Goal: Task Accomplishment & Management: Complete application form

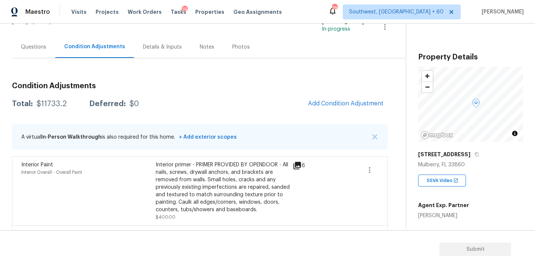
scroll to position [42, 0]
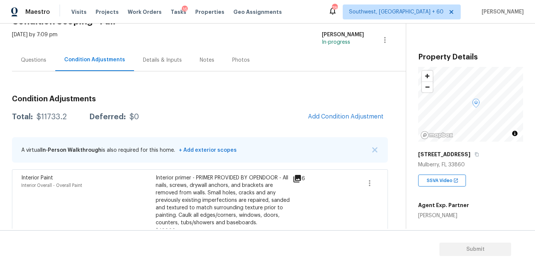
click at [29, 56] on div "Questions" at bounding box center [33, 59] width 25 height 7
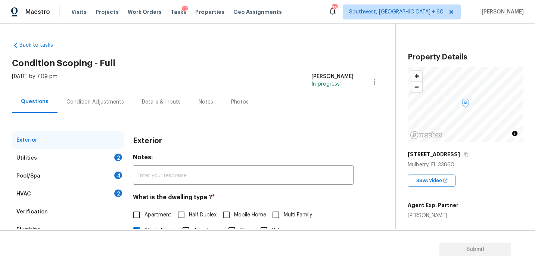
scroll to position [49, 0]
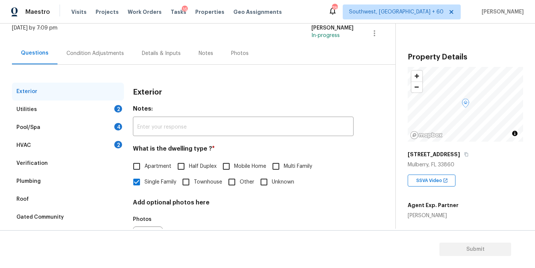
click at [91, 111] on div "Utilities 2" at bounding box center [68, 109] width 112 height 18
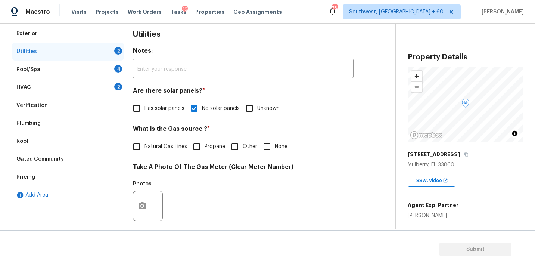
scroll to position [117, 0]
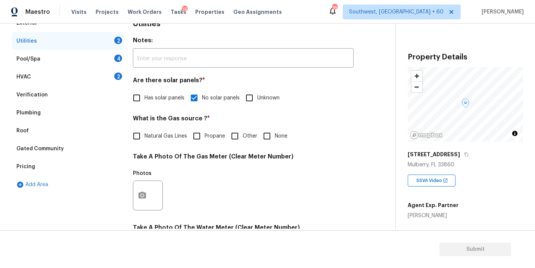
click at [279, 143] on label "None" at bounding box center [273, 136] width 28 height 16
click at [275, 143] on input "None" at bounding box center [267, 136] width 16 height 16
checkbox input "true"
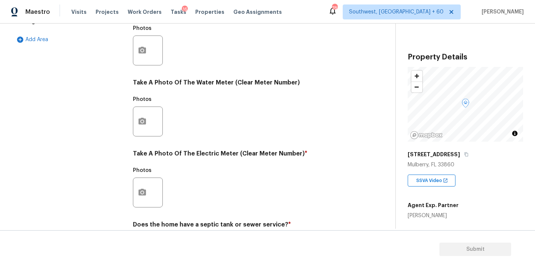
scroll to position [294, 0]
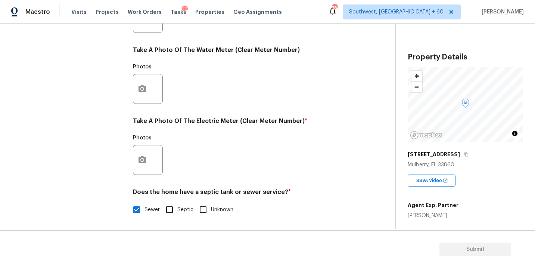
click at [135, 138] on h5 "Photos" at bounding box center [142, 137] width 19 height 5
click at [146, 164] on icon "button" at bounding box center [142, 159] width 9 height 9
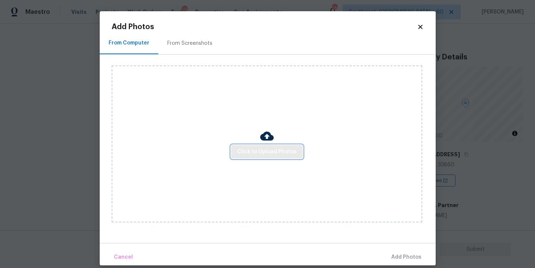
click at [265, 158] on div "Click to Upload Photos" at bounding box center [267, 143] width 311 height 157
click at [272, 145] on button "Click to Upload Photos" at bounding box center [267, 152] width 72 height 14
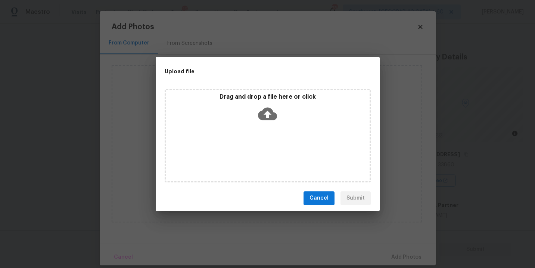
click at [272, 132] on div "Drag and drop a file here or click" at bounding box center [268, 135] width 206 height 93
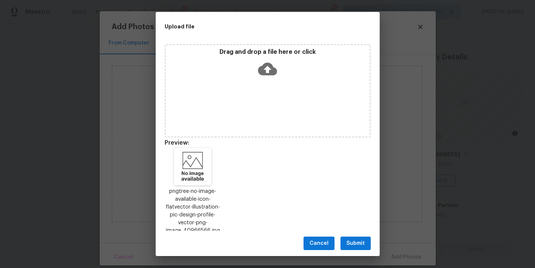
click at [357, 239] on span "Submit" at bounding box center [355, 243] width 18 height 9
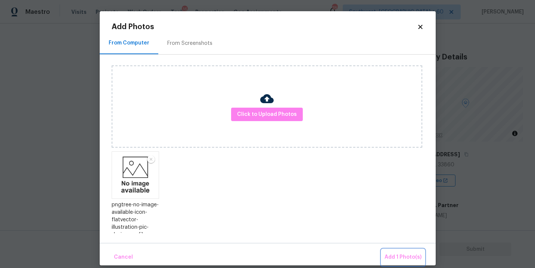
click at [388, 257] on span "Add 1 Photo(s)" at bounding box center [403, 256] width 37 height 9
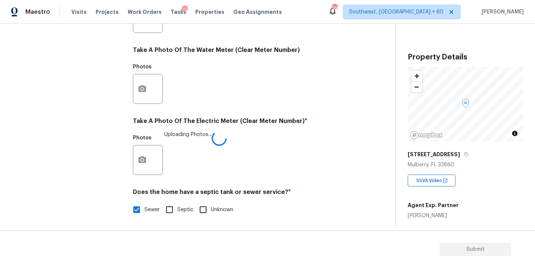
click at [265, 158] on div "Photos Uploading Photos..." at bounding box center [243, 155] width 221 height 49
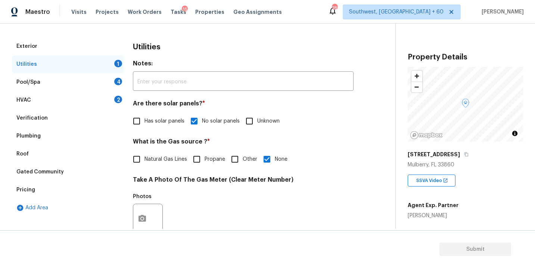
scroll to position [79, 0]
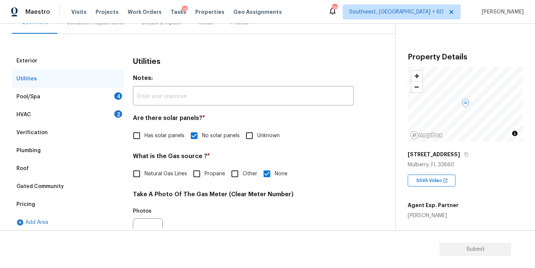
click at [105, 97] on div "Pool/Spa 4" at bounding box center [68, 97] width 112 height 18
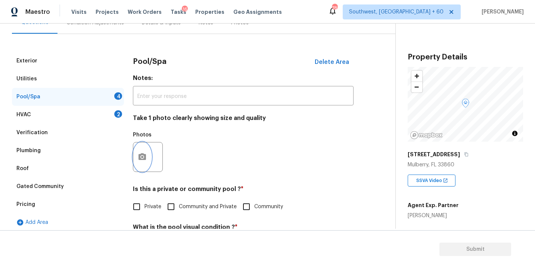
click at [143, 162] on button "button" at bounding box center [142, 156] width 18 height 29
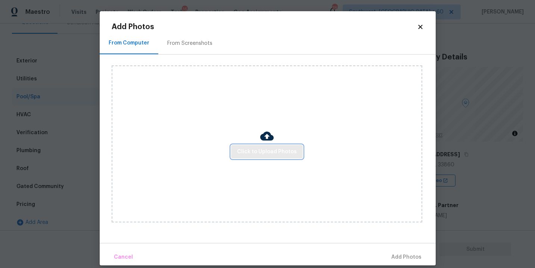
click at [279, 156] on button "Click to Upload Photos" at bounding box center [267, 152] width 72 height 14
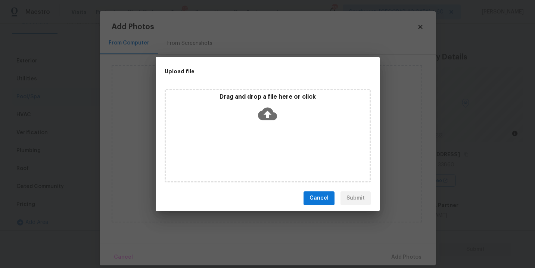
click at [325, 198] on span "Cancel" at bounding box center [319, 197] width 19 height 9
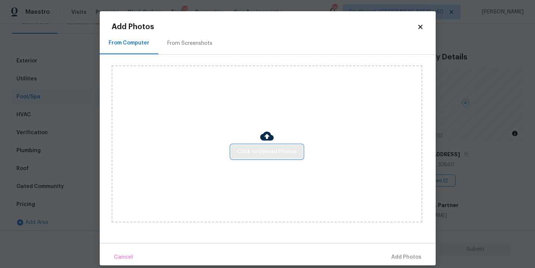
click at [284, 152] on span "Click to Upload Photos" at bounding box center [267, 151] width 60 height 9
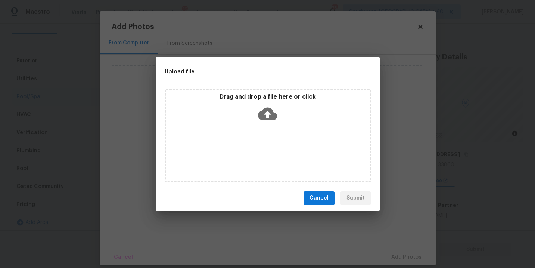
click at [270, 116] on icon at bounding box center [267, 113] width 19 height 13
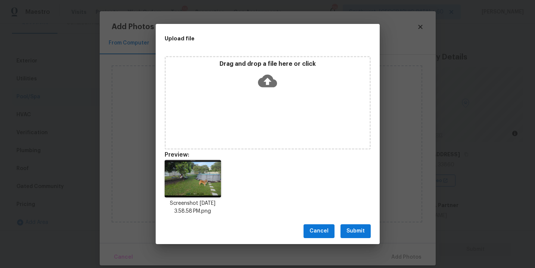
click at [354, 237] on button "Submit" at bounding box center [356, 231] width 30 height 14
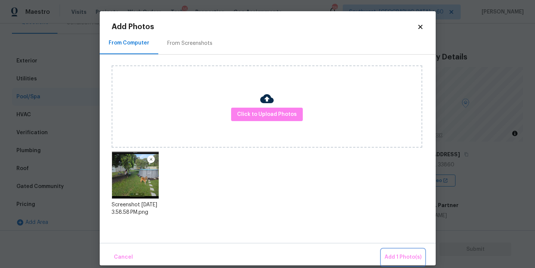
click at [386, 254] on span "Add 1 Photo(s)" at bounding box center [403, 256] width 37 height 9
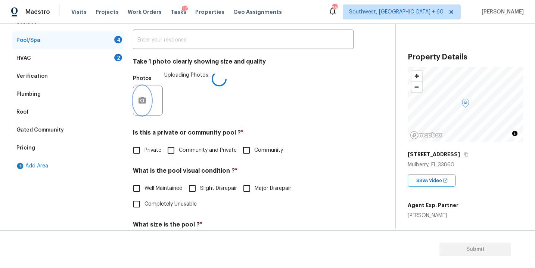
scroll to position [171, 0]
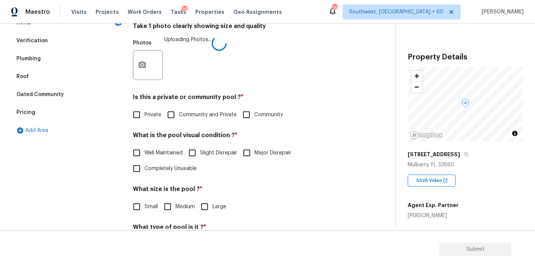
click at [144, 112] on span "Private" at bounding box center [152, 115] width 17 height 8
click at [144, 112] on input "Private" at bounding box center [137, 115] width 16 height 16
checkbox input "true"
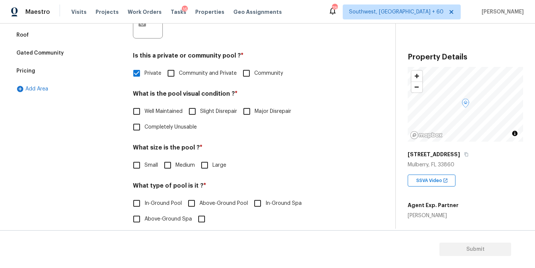
click at [211, 206] on span "Above-Ground Pool" at bounding box center [223, 203] width 49 height 8
click at [199, 206] on input "Above-Ground Pool" at bounding box center [192, 203] width 16 height 16
checkbox input "true"
click at [180, 167] on span "Medium" at bounding box center [184, 165] width 19 height 8
click at [175, 167] on input "Medium" at bounding box center [168, 165] width 16 height 16
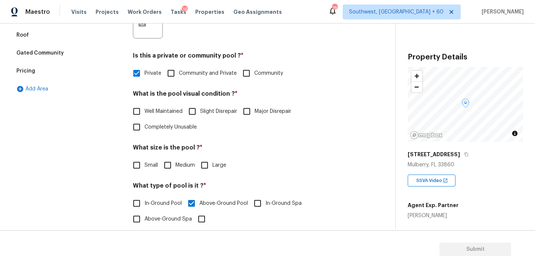
checkbox input "true"
click at [174, 111] on span "Well Maintained" at bounding box center [163, 112] width 38 height 8
click at [144, 111] on input "Well Maintained" at bounding box center [137, 111] width 16 height 16
checkbox input "true"
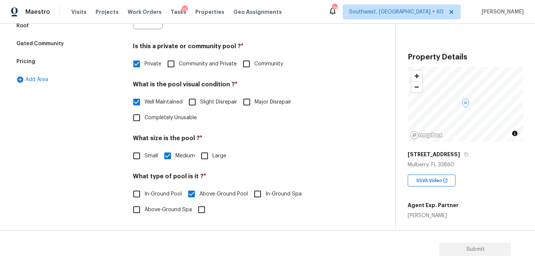
scroll to position [63, 0]
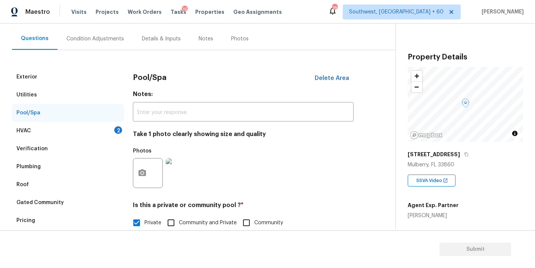
click at [95, 129] on div "HVAC 2" at bounding box center [68, 131] width 112 height 18
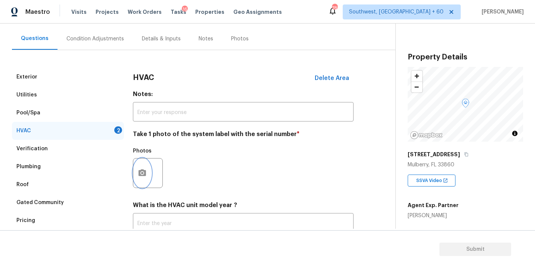
click at [146, 167] on button "button" at bounding box center [142, 172] width 18 height 29
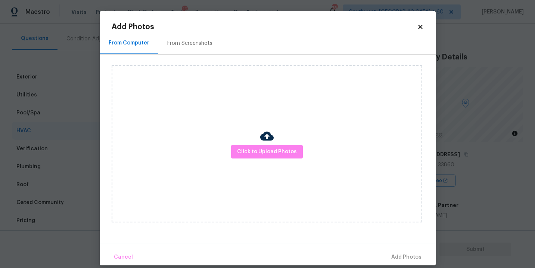
click at [252, 162] on div "Click to Upload Photos" at bounding box center [267, 143] width 311 height 157
click at [258, 153] on span "Click to Upload Photos" at bounding box center [267, 151] width 60 height 9
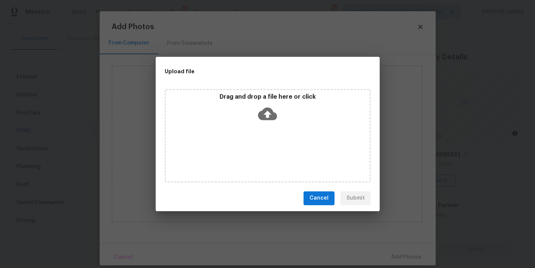
click at [266, 118] on icon at bounding box center [267, 113] width 19 height 13
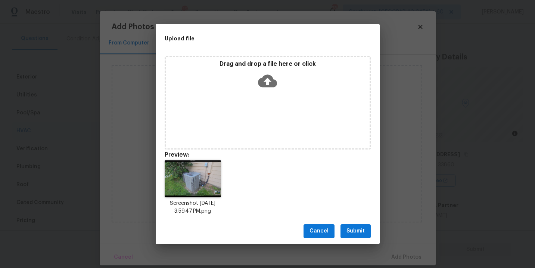
click at [355, 234] on span "Submit" at bounding box center [355, 230] width 18 height 9
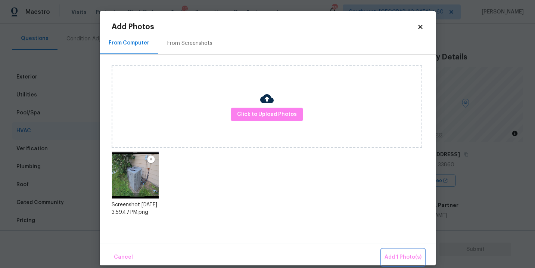
click at [389, 251] on button "Add 1 Photo(s)" at bounding box center [403, 257] width 43 height 16
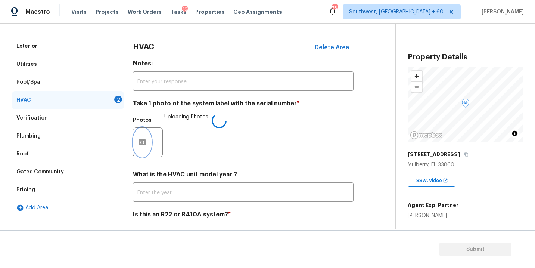
scroll to position [116, 0]
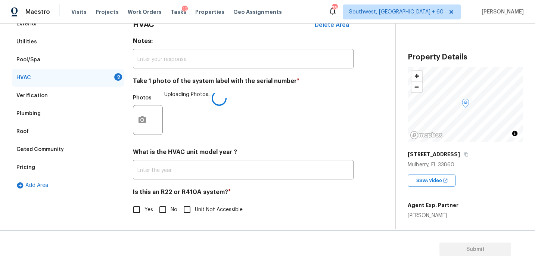
click at [159, 217] on div "HVAC Delete Area Notes: ​ Take 1 photo of the system label with the serial numb…" at bounding box center [243, 120] width 221 height 211
click at [175, 211] on span "No" at bounding box center [174, 210] width 7 height 8
click at [171, 211] on input "No" at bounding box center [163, 210] width 16 height 16
checkbox input "true"
click at [310, 205] on div "Yes No Unit Not Accessible" at bounding box center [243, 210] width 221 height 16
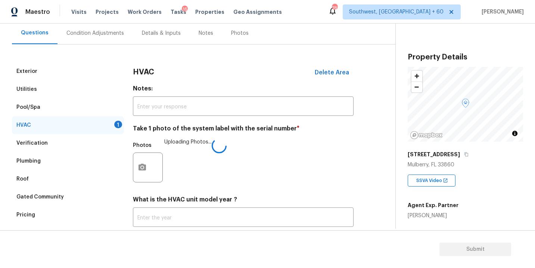
scroll to position [65, 0]
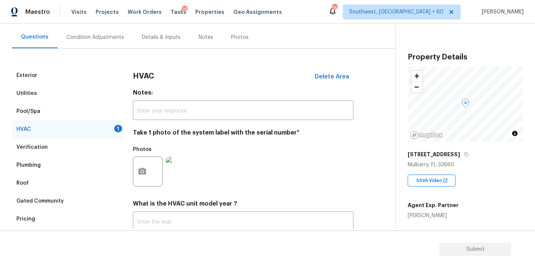
click at [108, 40] on div "Condition Adjustments" at bounding box center [95, 37] width 58 height 7
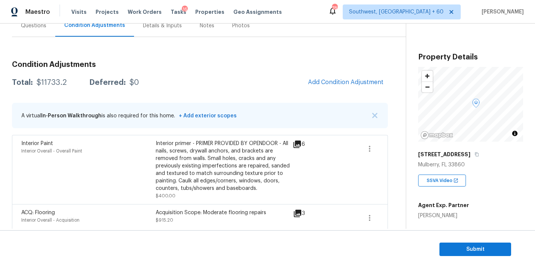
scroll to position [74, 0]
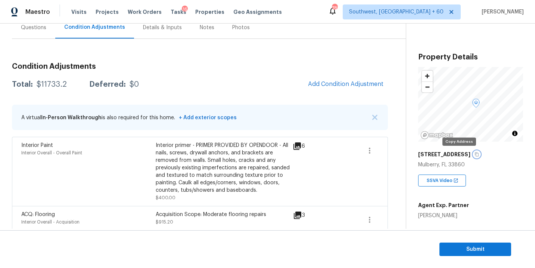
click at [475, 152] on icon "button" at bounding box center [477, 154] width 4 height 4
click at [51, 86] on div "$11733.2" at bounding box center [52, 84] width 30 height 7
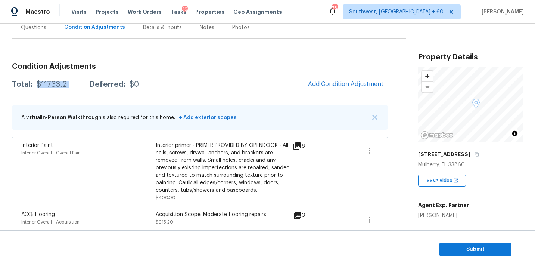
click at [51, 86] on div "$11733.2" at bounding box center [52, 84] width 30 height 7
copy div "$11733.2"
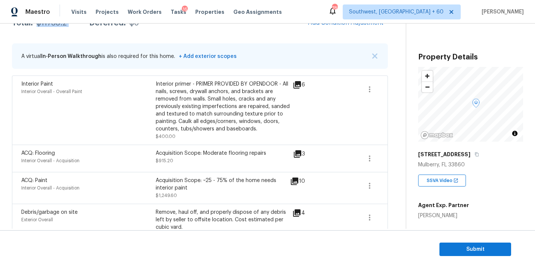
scroll to position [144, 0]
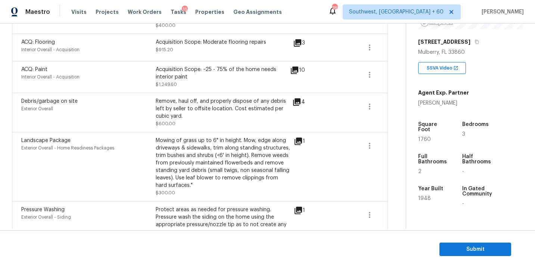
scroll to position [247, 0]
click at [373, 151] on button "button" at bounding box center [370, 145] width 18 height 18
click at [388, 142] on div "Edit" at bounding box center [412, 144] width 58 height 7
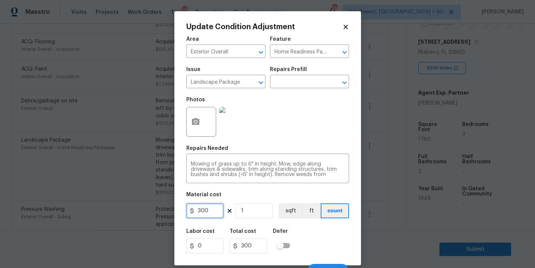
drag, startPoint x: 207, startPoint y: 212, endPoint x: 158, endPoint y: 210, distance: 48.6
click at [158, 210] on div "Update Condition Adjustment Area Exterior Overall ​ Feature Home Readiness Pack…" at bounding box center [267, 134] width 535 height 268
type input "750"
click at [300, 226] on div "Labor cost 0 Total cost 750 Defer" at bounding box center [267, 241] width 163 height 34
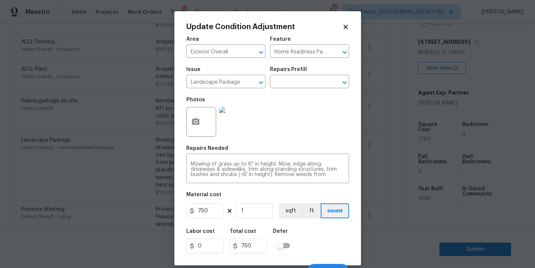
scroll to position [11, 0]
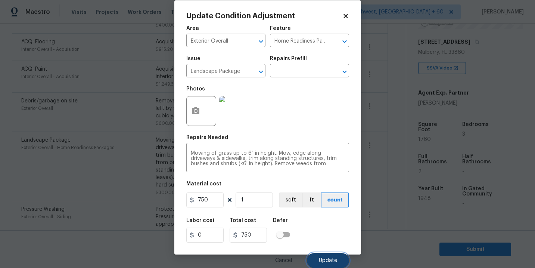
click at [324, 259] on span "Update" at bounding box center [328, 261] width 18 height 6
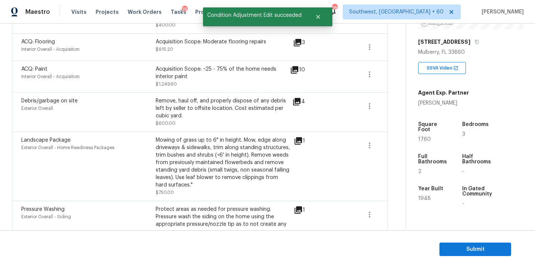
scroll to position [0, 0]
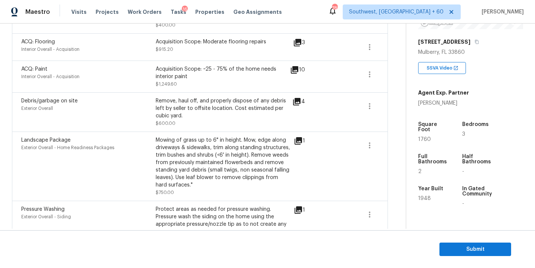
click at [226, 104] on div "Remove, haul off, and properly dispose of any debris left by seller to offsite …" at bounding box center [223, 108] width 134 height 22
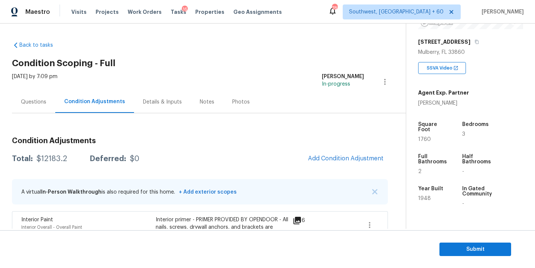
scroll to position [82, 0]
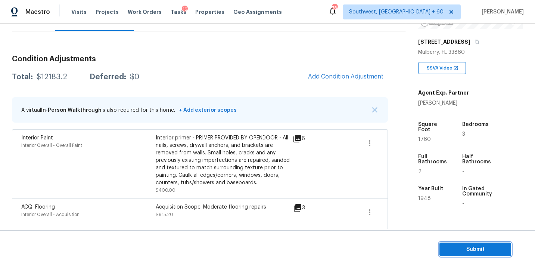
click at [447, 249] on span "Submit" at bounding box center [475, 249] width 60 height 9
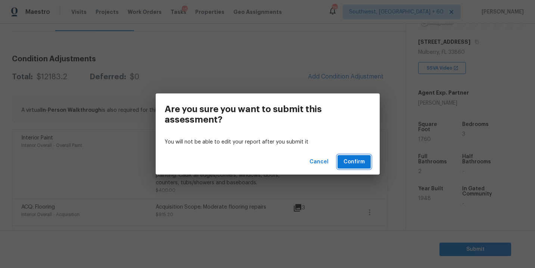
click at [355, 161] on span "Confirm" at bounding box center [354, 161] width 21 height 9
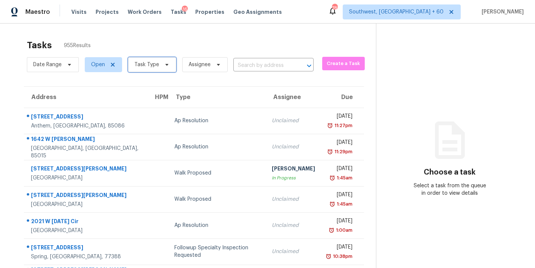
click at [153, 68] on span "Task Type" at bounding box center [152, 64] width 48 height 15
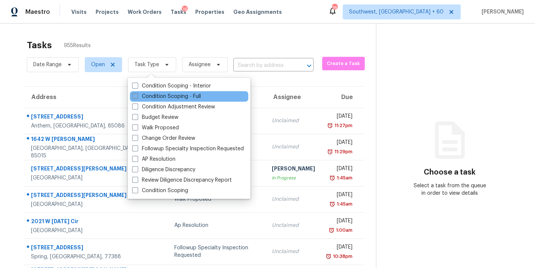
click at [161, 96] on label "Condition Scoping - Full" at bounding box center [166, 96] width 69 height 7
click at [137, 96] on input "Condition Scoping - Full" at bounding box center [134, 95] width 5 height 5
checkbox input "true"
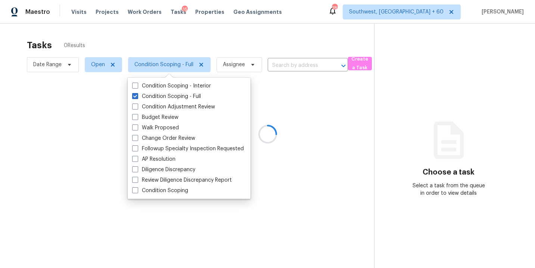
click at [215, 63] on div at bounding box center [267, 134] width 535 height 268
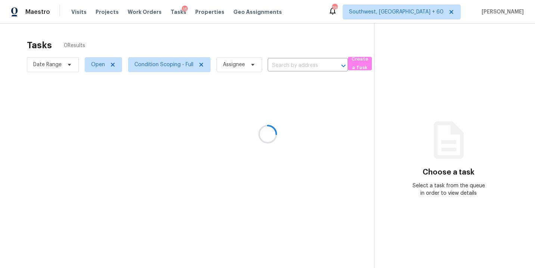
click at [235, 58] on div at bounding box center [267, 134] width 535 height 268
click at [234, 63] on div at bounding box center [267, 134] width 535 height 268
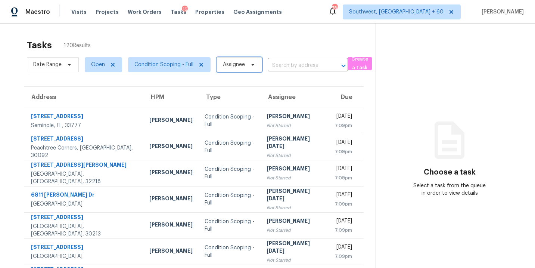
click at [234, 63] on span "Assignee" at bounding box center [234, 64] width 22 height 7
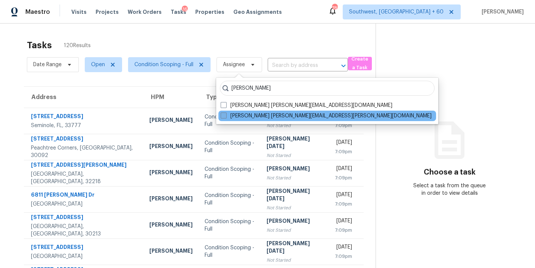
type input "sakthivel"
click at [234, 115] on label "Sakthivel Chandran sakthivel.chandran@opendoor.com" at bounding box center [326, 115] width 211 height 7
click at [226, 115] on input "Sakthivel Chandran sakthivel.chandran@opendoor.com" at bounding box center [223, 114] width 5 height 5
checkbox input "true"
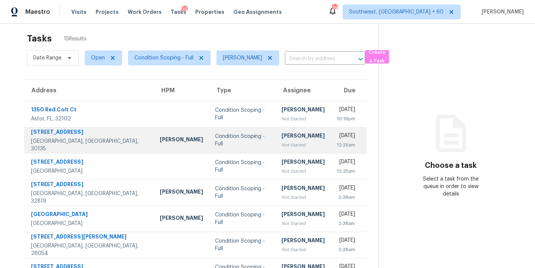
scroll to position [14, 0]
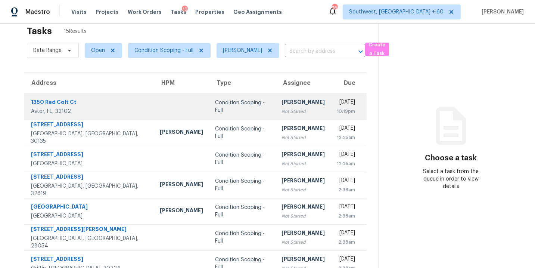
click at [276, 117] on td "Sakthivel Chandran Not Started" at bounding box center [303, 106] width 55 height 26
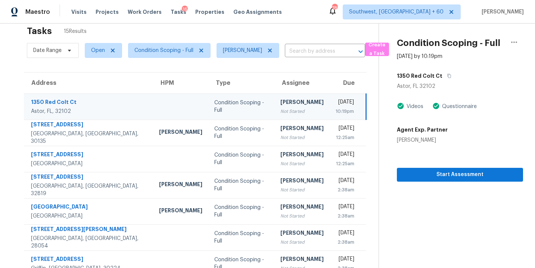
click at [280, 110] on div "Not Started" at bounding box center [301, 111] width 43 height 7
click at [449, 77] on icon "button" at bounding box center [449, 76] width 4 height 4
click at [236, 112] on td "Condition Scoping - Full" at bounding box center [241, 106] width 66 height 26
click at [463, 183] on section "Condition Scoping - Full Sep 5th 2025 by 10:19pm 1350 Red Colt Ct Astor, FL 321…" at bounding box center [451, 192] width 144 height 366
click at [470, 173] on span "Start Assessment" at bounding box center [460, 174] width 114 height 9
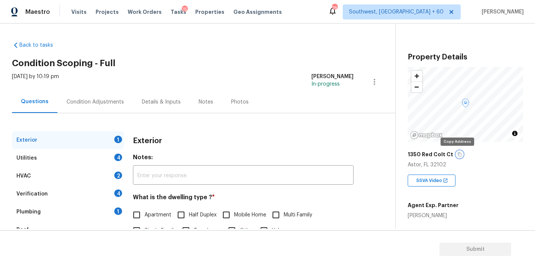
click at [457, 153] on icon "button" at bounding box center [459, 154] width 4 height 4
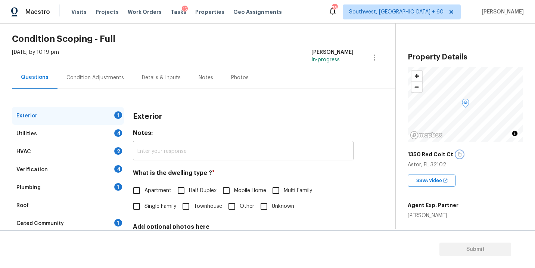
scroll to position [29, 0]
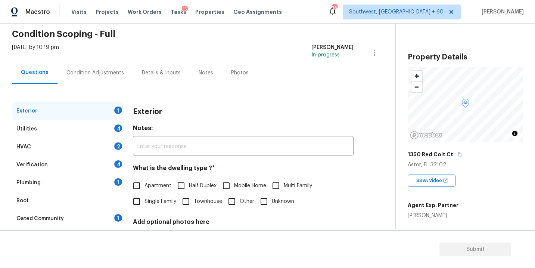
click at [160, 201] on span "Single Family" at bounding box center [160, 202] width 32 height 8
click at [144, 201] on input "Single Family" at bounding box center [137, 201] width 16 height 16
checkbox input "true"
click at [84, 130] on div "Utilities 4" at bounding box center [68, 129] width 112 height 18
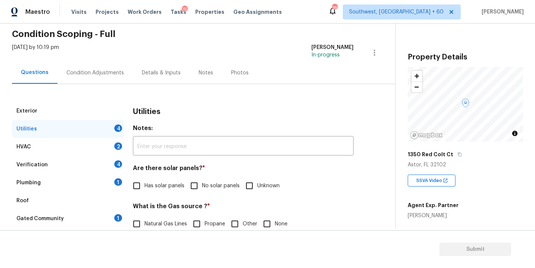
click at [213, 187] on span "No solar panels" at bounding box center [221, 186] width 38 height 8
click at [202, 187] on input "No solar panels" at bounding box center [194, 186] width 16 height 16
checkbox input "true"
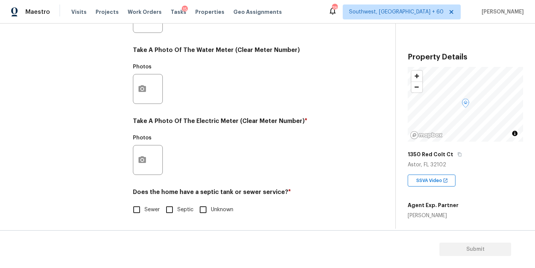
scroll to position [294, 0]
click at [168, 209] on input "Septic" at bounding box center [170, 210] width 16 height 16
checkbox input "true"
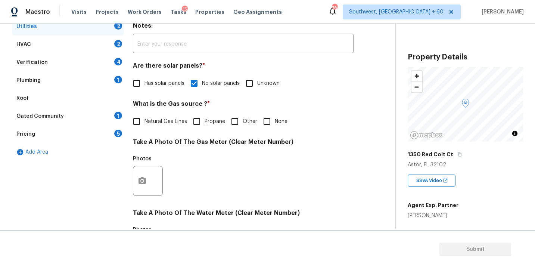
click at [57, 80] on div "Plumbing 1" at bounding box center [68, 80] width 112 height 18
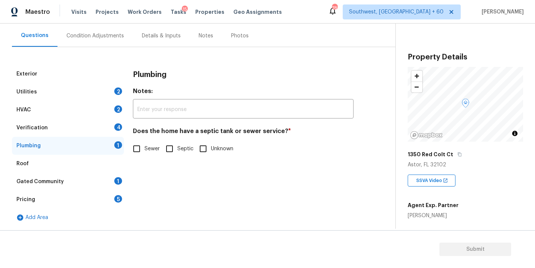
click at [171, 153] on input "Septic" at bounding box center [170, 149] width 16 height 16
checkbox input "true"
click at [78, 174] on div "Gated Community 1" at bounding box center [68, 182] width 112 height 18
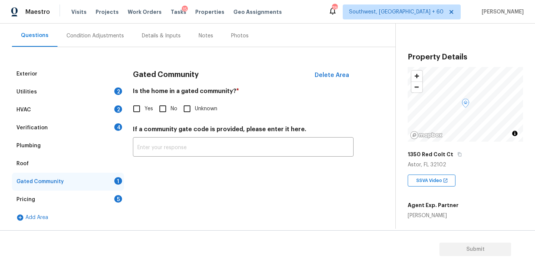
click at [167, 104] on input "No" at bounding box center [163, 109] width 16 height 16
checkbox input "true"
click at [92, 40] on div "Condition Adjustments" at bounding box center [95, 36] width 75 height 22
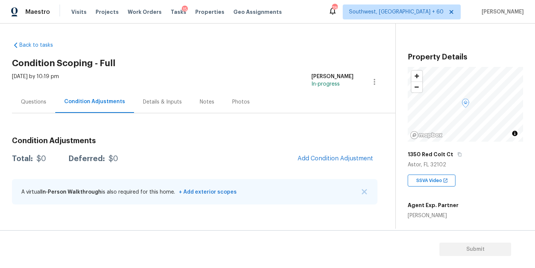
click at [298, 147] on div "Condition Adjustments Total: $0 Deferred: $0 Add Condition Adjustment A virtual…" at bounding box center [195, 171] width 366 height 80
click at [312, 157] on span "Add Condition Adjustment" at bounding box center [335, 158] width 75 height 7
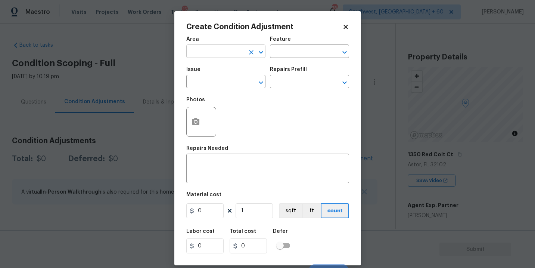
click at [212, 56] on input "text" at bounding box center [215, 52] width 58 height 12
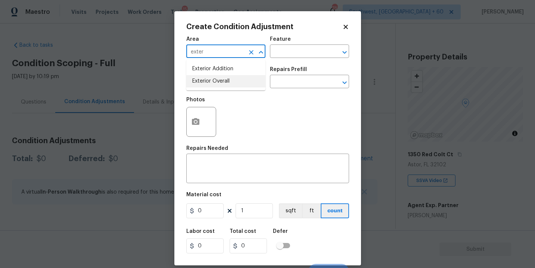
click at [218, 79] on li "Exterior Overall" at bounding box center [225, 81] width 79 height 12
type input "Exterior Overall"
click at [280, 55] on input "text" at bounding box center [299, 52] width 58 height 12
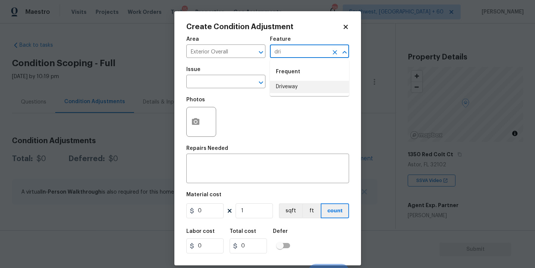
click at [288, 92] on li "Driveway" at bounding box center [309, 87] width 79 height 12
type input "Driveway"
click at [234, 171] on textarea at bounding box center [268, 169] width 154 height 16
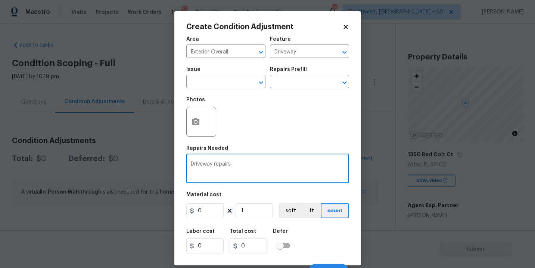
type textarea "Driveway repairs"
click at [215, 204] on input "0" at bounding box center [204, 210] width 37 height 15
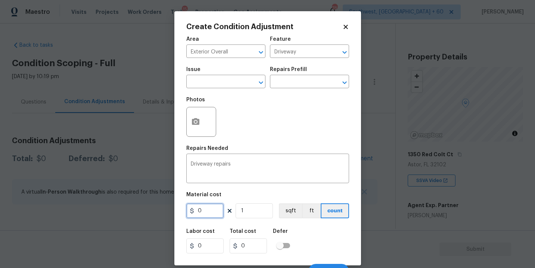
drag, startPoint x: 208, startPoint y: 210, endPoint x: 122, endPoint y: 209, distance: 86.6
click at [122, 209] on div "Create Condition Adjustment Area Exterior Overall ​ Feature Driveway ​ Issue ​ …" at bounding box center [267, 134] width 535 height 268
type input "1000"
click at [200, 125] on button "button" at bounding box center [196, 121] width 18 height 29
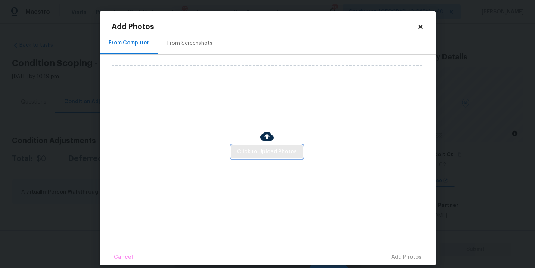
click at [251, 153] on span "Click to Upload Photos" at bounding box center [267, 151] width 60 height 9
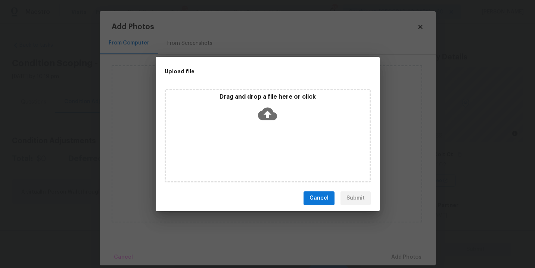
click at [266, 118] on icon at bounding box center [267, 113] width 19 height 13
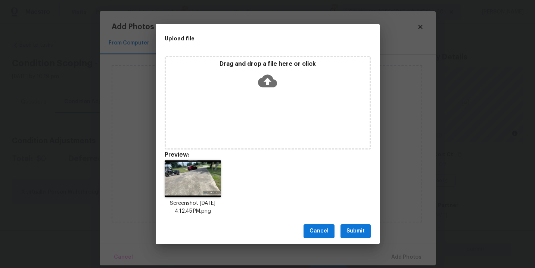
click at [354, 221] on div "Cancel Submit" at bounding box center [268, 231] width 224 height 26
click at [354, 233] on span "Submit" at bounding box center [355, 230] width 18 height 9
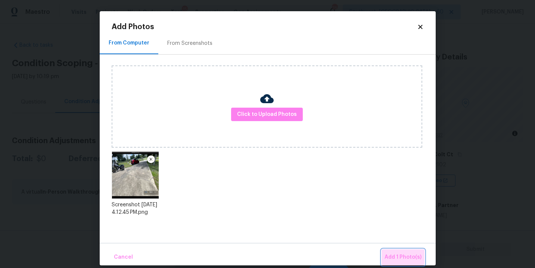
click at [402, 251] on button "Add 1 Photo(s)" at bounding box center [403, 257] width 43 height 16
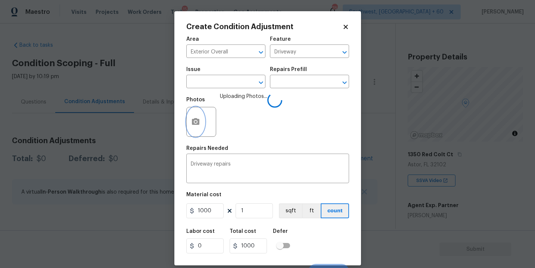
scroll to position [11, 0]
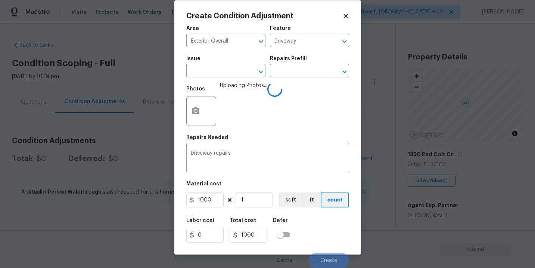
click at [332, 229] on div "Labor cost 0 Total cost 1000 Defer" at bounding box center [267, 230] width 163 height 34
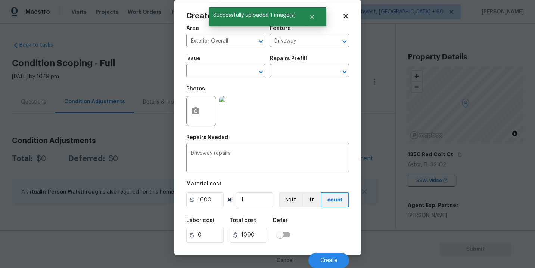
click at [332, 229] on div "Labor cost 0 Total cost 1000 Defer" at bounding box center [267, 230] width 163 height 34
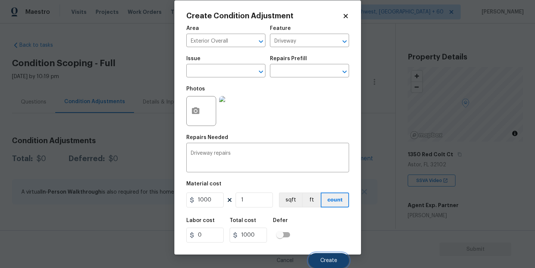
click at [323, 256] on button "Create" at bounding box center [328, 260] width 41 height 15
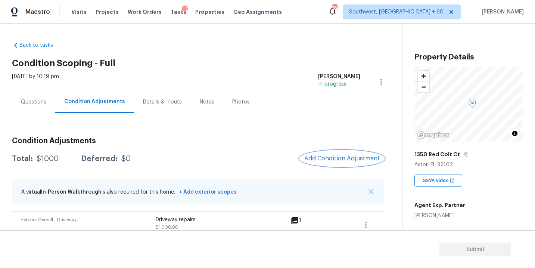
scroll to position [12, 0]
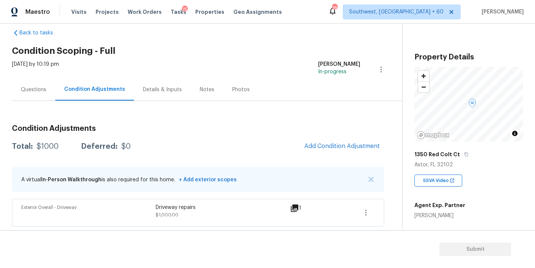
click at [47, 91] on div "Questions" at bounding box center [33, 89] width 43 height 22
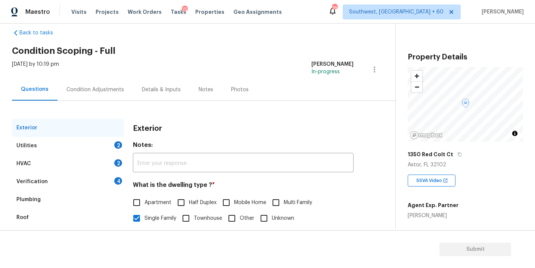
scroll to position [92, 0]
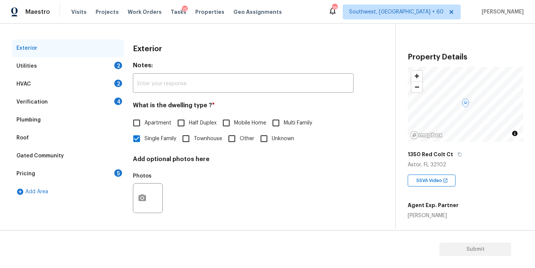
click at [42, 176] on div "Pricing 5" at bounding box center [68, 174] width 112 height 18
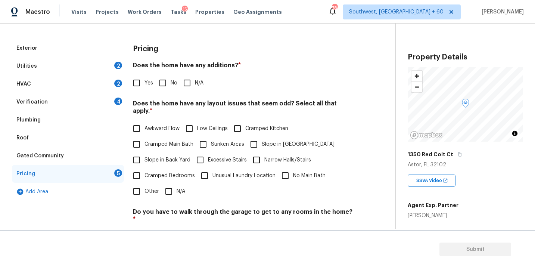
click at [146, 82] on span "Yes" at bounding box center [148, 83] width 9 height 8
click at [144, 82] on input "Yes" at bounding box center [137, 83] width 16 height 16
checkbox input "true"
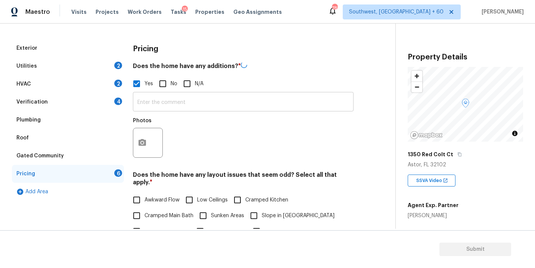
click at [155, 105] on input "text" at bounding box center [243, 103] width 221 height 18
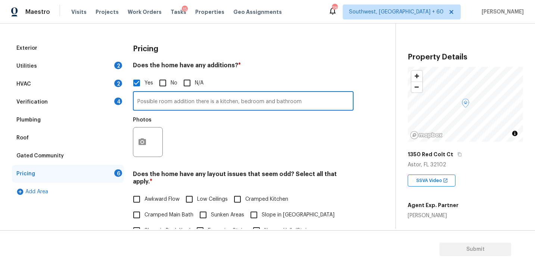
type input "Possible room addition there is a kitchen, bedroom and bathroom"
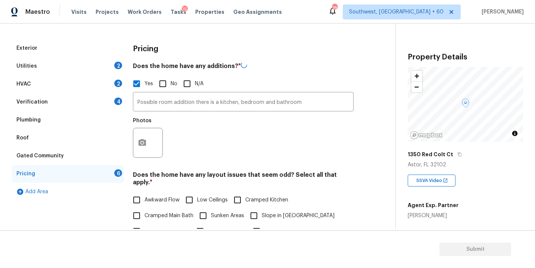
click at [161, 142] on div at bounding box center [148, 143] width 30 height 30
click at [144, 142] on icon "button" at bounding box center [142, 142] width 7 height 7
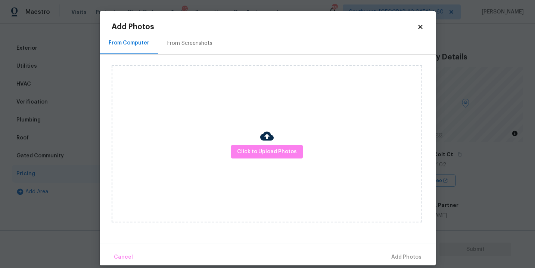
click at [311, 133] on div "Click to Upload Photos" at bounding box center [267, 143] width 311 height 157
click at [288, 140] on div "Click to Upload Photos" at bounding box center [267, 143] width 311 height 157
click at [286, 145] on button "Click to Upload Photos" at bounding box center [267, 152] width 72 height 14
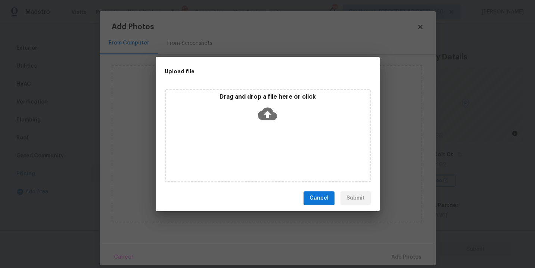
click at [278, 124] on div "Drag and drop a file here or click" at bounding box center [268, 109] width 204 height 32
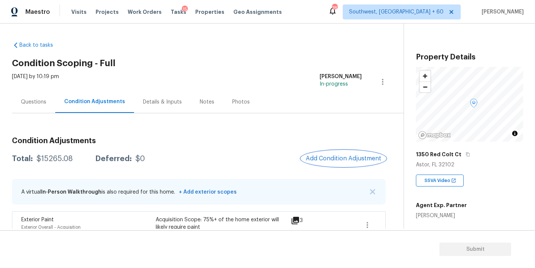
click at [346, 157] on span "Add Condition Adjustment" at bounding box center [343, 158] width 75 height 7
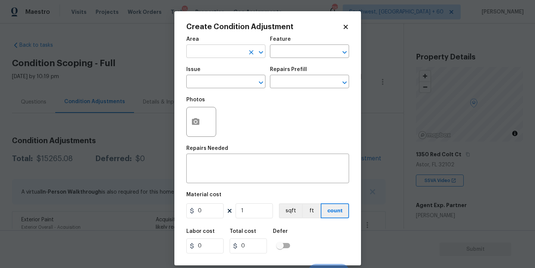
click at [216, 54] on input "text" at bounding box center [215, 52] width 58 height 12
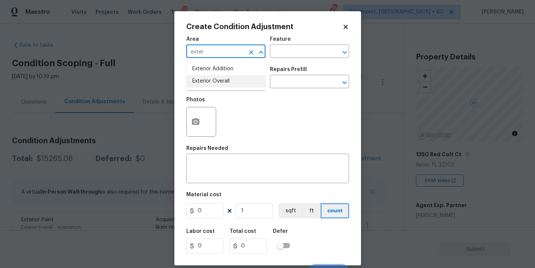
click at [237, 82] on li "Exterior Overall" at bounding box center [225, 81] width 79 height 12
type input "Exterior Overall"
click at [298, 50] on input "text" at bounding box center [299, 52] width 58 height 12
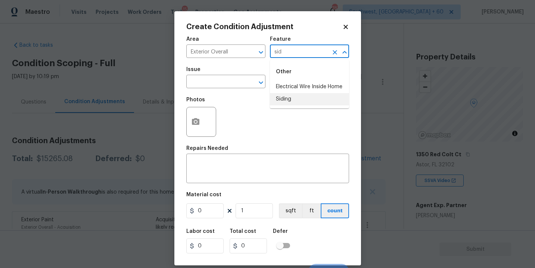
click at [289, 102] on li "Siding" at bounding box center [309, 99] width 79 height 12
type input "Siding"
click at [220, 87] on input "text" at bounding box center [215, 83] width 58 height 12
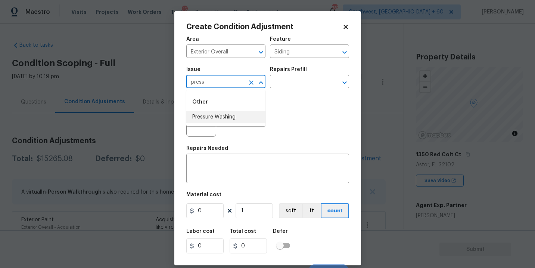
click at [223, 119] on li "Pressure Washing" at bounding box center [225, 117] width 79 height 12
type input "Pressure Washing"
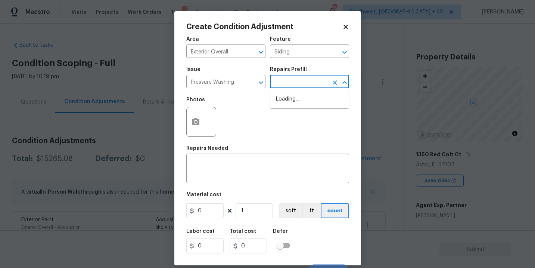
click at [304, 79] on input "text" at bounding box center [299, 83] width 58 height 12
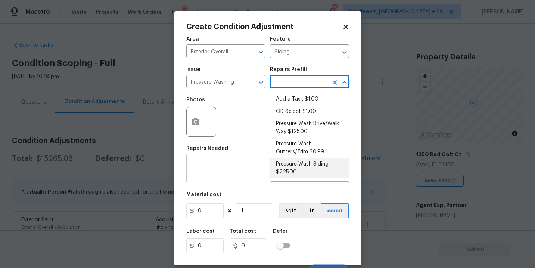
click at [296, 166] on li "Pressure Wash Siding $225.00" at bounding box center [309, 168] width 79 height 20
type textarea "Protect areas as needed for pressure washing. Pressure wash the siding on the h…"
type input "225"
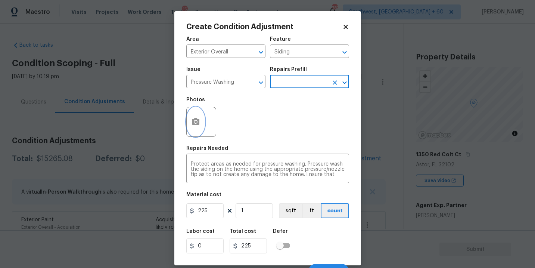
click at [195, 121] on circle "button" at bounding box center [195, 122] width 2 height 2
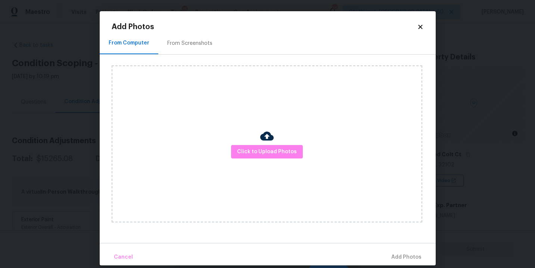
click at [233, 139] on div "Click to Upload Photos" at bounding box center [267, 143] width 311 height 157
click at [258, 153] on span "Click to Upload Photos" at bounding box center [267, 151] width 60 height 9
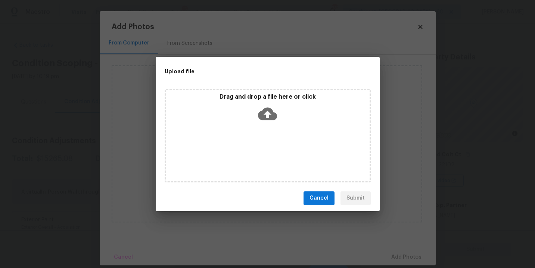
click at [273, 122] on div "Drag and drop a file here or click" at bounding box center [268, 109] width 204 height 32
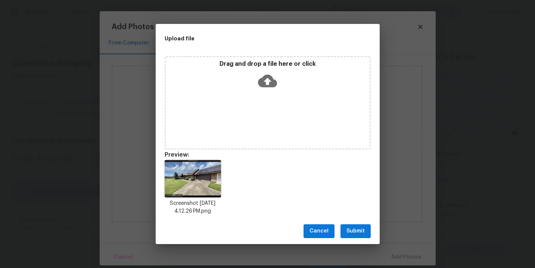
click at [358, 231] on span "Submit" at bounding box center [355, 230] width 18 height 9
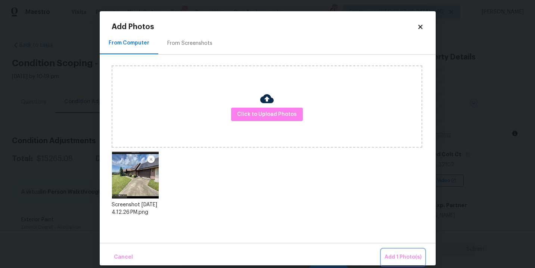
click at [393, 256] on span "Add 1 Photo(s)" at bounding box center [403, 256] width 37 height 9
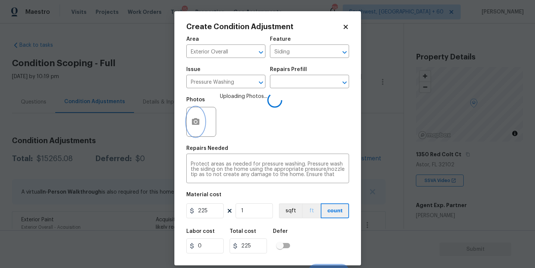
scroll to position [11, 0]
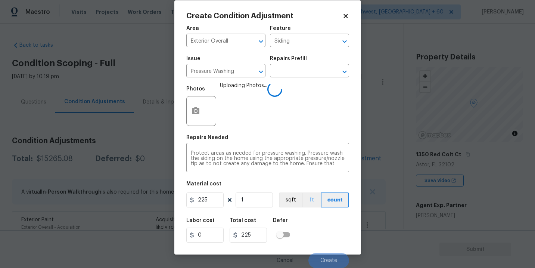
click at [319, 217] on div "Labor cost 0 Total cost 225 Defer" at bounding box center [267, 230] width 163 height 34
click at [323, 224] on div "Labor cost 0 Total cost 225 Defer" at bounding box center [267, 230] width 163 height 34
click at [324, 236] on div "Labor cost 0 Total cost 225 Defer" at bounding box center [267, 230] width 163 height 34
click at [324, 255] on button "Create" at bounding box center [328, 260] width 41 height 15
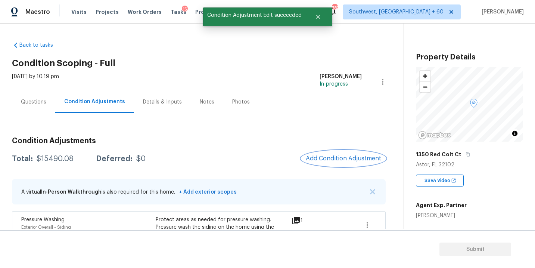
scroll to position [35, 0]
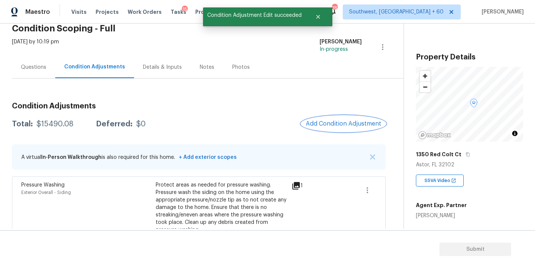
click at [337, 125] on span "Add Condition Adjustment" at bounding box center [343, 123] width 75 height 7
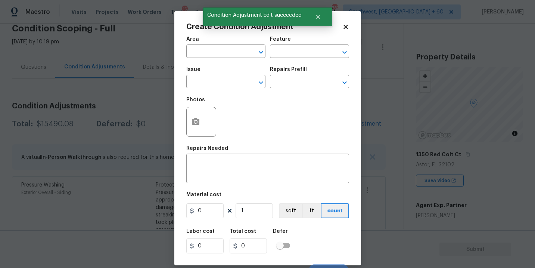
click at [227, 58] on span "Area ​" at bounding box center [225, 47] width 79 height 30
click at [219, 52] on input "text" at bounding box center [215, 52] width 58 height 12
click at [227, 79] on li "Exterior Overall" at bounding box center [225, 81] width 79 height 12
type input "Exterior Overall"
click at [297, 51] on input "text" at bounding box center [299, 52] width 58 height 12
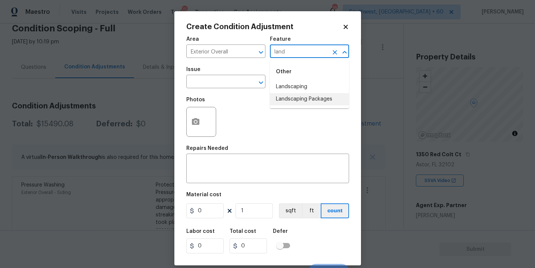
click at [307, 95] on li "Landscaping Packages" at bounding box center [309, 99] width 79 height 12
type input "Landscaping Packages"
click at [218, 80] on input "text" at bounding box center [215, 83] width 58 height 12
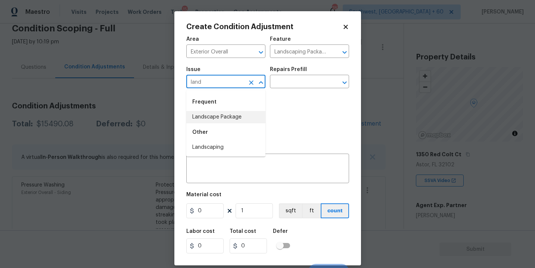
click at [231, 123] on div "Other" at bounding box center [225, 132] width 79 height 18
click at [242, 121] on li "Landscape Package" at bounding box center [225, 117] width 79 height 12
type input "Landscape Package"
click at [283, 97] on div "Photos" at bounding box center [267, 117] width 163 height 49
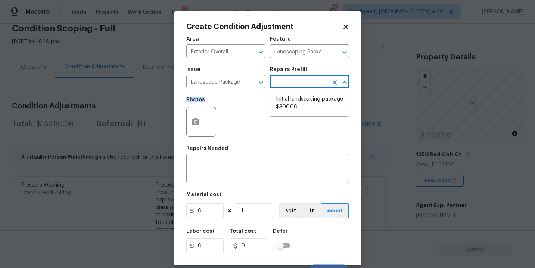
click at [298, 88] on input "text" at bounding box center [299, 83] width 58 height 12
click at [298, 100] on li "Initial landscaping package $300.00" at bounding box center [309, 103] width 79 height 20
type input "Home Readiness Packages"
type textarea "Mowing of grass up to 6" in height. Mow, edge along driveways & sidewalks, trim…"
type input "300"
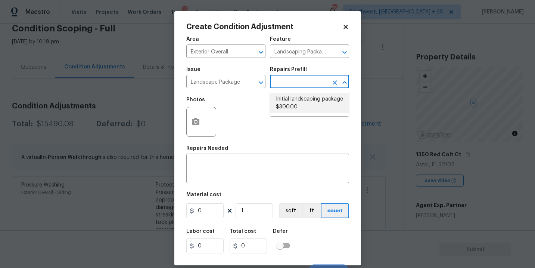
type input "300"
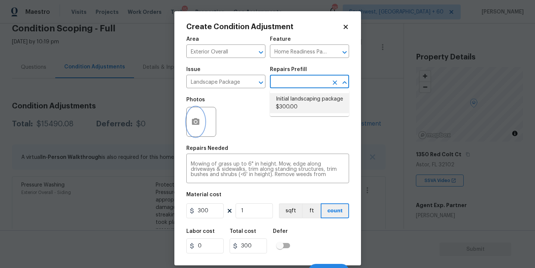
click at [200, 122] on button "button" at bounding box center [196, 121] width 18 height 29
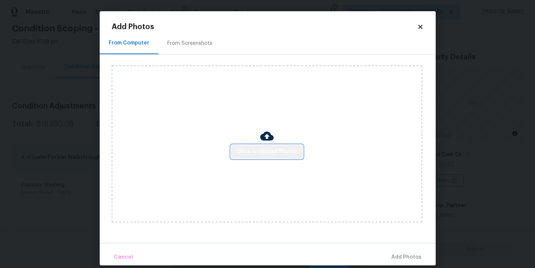
click at [268, 154] on span "Click to Upload Photos" at bounding box center [267, 151] width 60 height 9
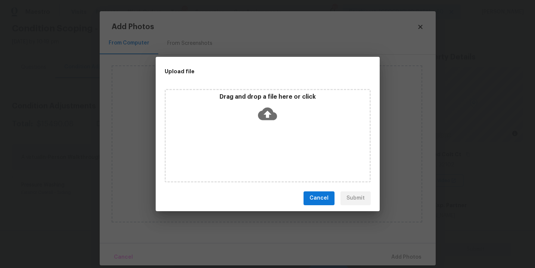
click at [275, 127] on div "Drag and drop a file here or click" at bounding box center [268, 135] width 206 height 93
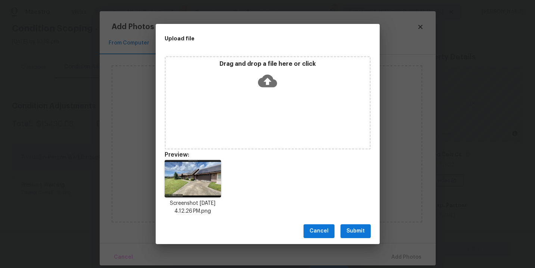
click at [360, 229] on span "Submit" at bounding box center [355, 230] width 18 height 9
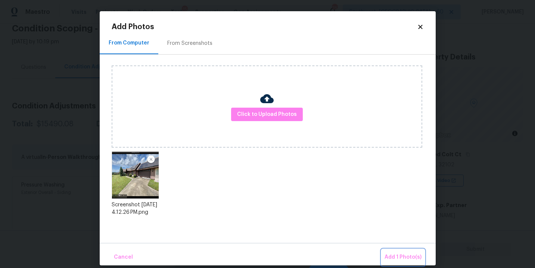
click at [393, 257] on span "Add 1 Photo(s)" at bounding box center [403, 256] width 37 height 9
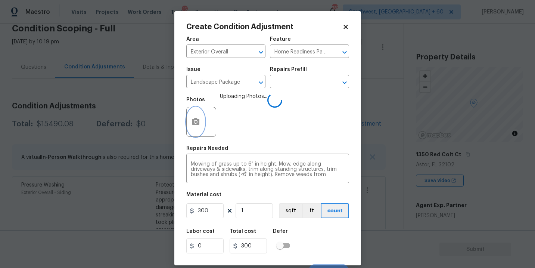
scroll to position [11, 0]
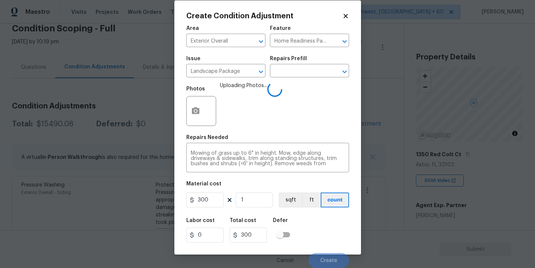
click at [321, 236] on div "Labor cost 0 Total cost 300 Defer" at bounding box center [267, 230] width 163 height 34
click at [324, 230] on div "Labor cost 0 Total cost 300 Defer" at bounding box center [267, 230] width 163 height 34
click at [326, 230] on div "Labor cost 0 Total cost 300 Defer" at bounding box center [267, 230] width 163 height 34
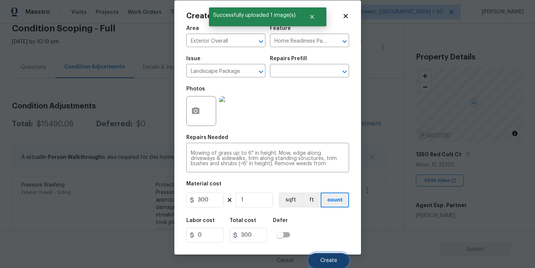
click at [331, 260] on span "Create" at bounding box center [328, 261] width 17 height 6
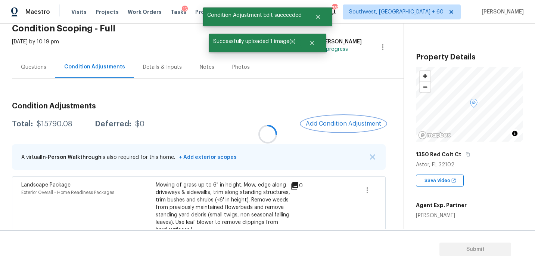
scroll to position [0, 0]
click at [339, 130] on button "Add Condition Adjustment" at bounding box center [343, 124] width 84 height 16
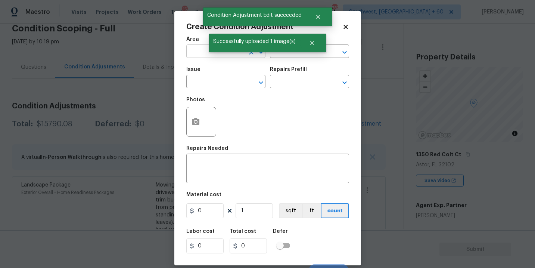
click at [196, 51] on input "text" at bounding box center [215, 52] width 58 height 12
click at [210, 84] on li "Exterior Overall" at bounding box center [225, 81] width 79 height 12
type input "Exterior Overall"
click at [210, 84] on input "text" at bounding box center [215, 83] width 58 height 12
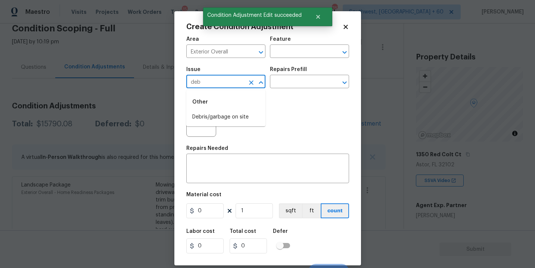
click at [218, 114] on li "Debris/garbage on site" at bounding box center [225, 117] width 79 height 12
type input "Debris/garbage on site"
click at [282, 91] on div "Issue Debris/garbage on site ​ Repairs Prefill ​" at bounding box center [267, 77] width 163 height 30
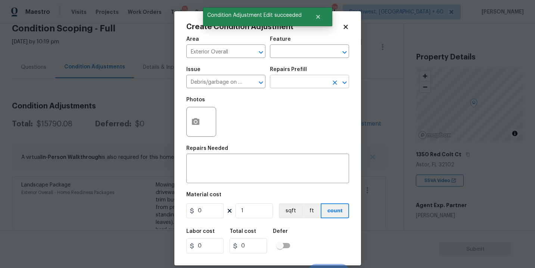
click at [291, 83] on input "text" at bounding box center [299, 83] width 58 height 12
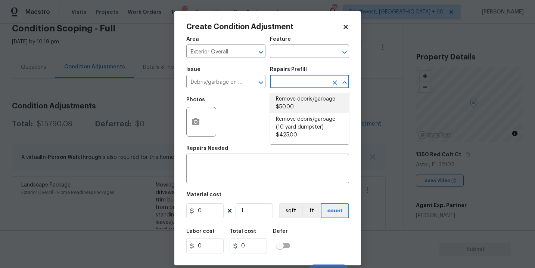
click at [292, 99] on li "Remove debris/garbage $50.00" at bounding box center [309, 103] width 79 height 20
type textarea "Remove, haul off, and properly dispose of any debris left by seller to offsite …"
type input "50"
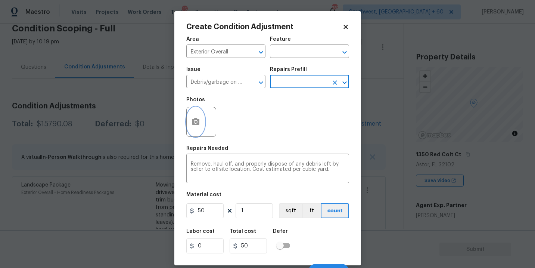
click at [189, 124] on button "button" at bounding box center [196, 121] width 18 height 29
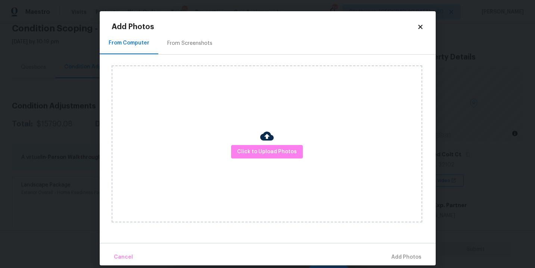
click at [262, 140] on img at bounding box center [266, 135] width 13 height 13
click at [267, 147] on span "Click to Upload Photos" at bounding box center [267, 151] width 60 height 9
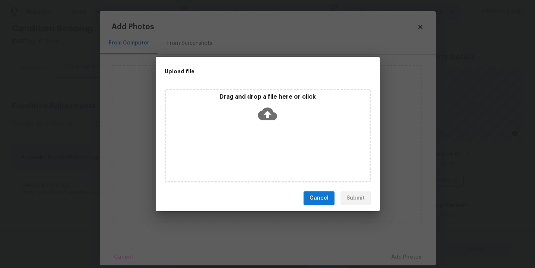
click at [267, 121] on icon at bounding box center [267, 113] width 19 height 19
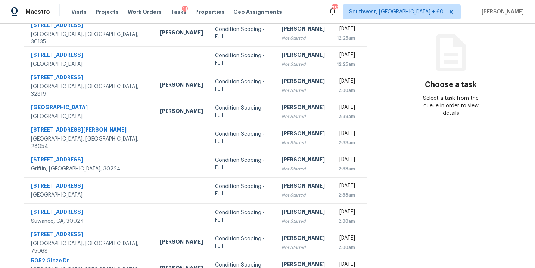
scroll to position [49, 0]
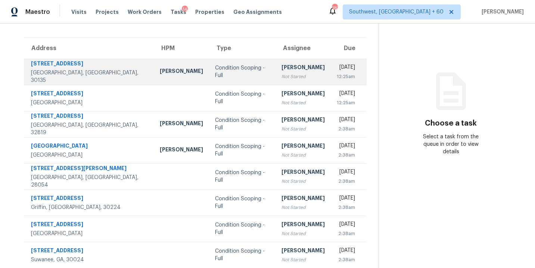
click at [276, 76] on td "Sakthivel Chandran Not Started" at bounding box center [303, 72] width 55 height 26
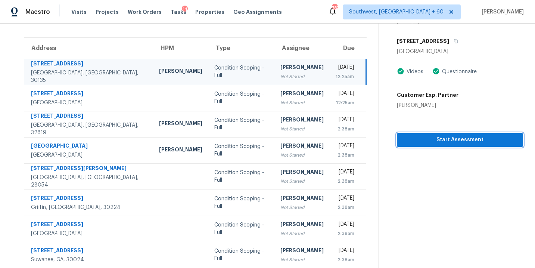
click at [427, 142] on span "Start Assessment" at bounding box center [460, 139] width 114 height 9
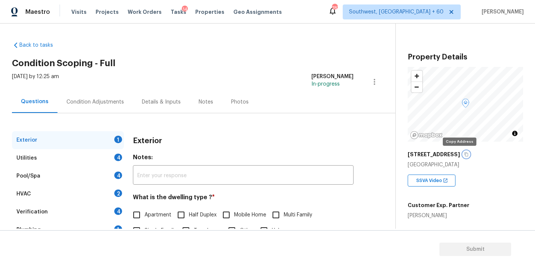
click at [464, 155] on icon "button" at bounding box center [466, 154] width 4 height 4
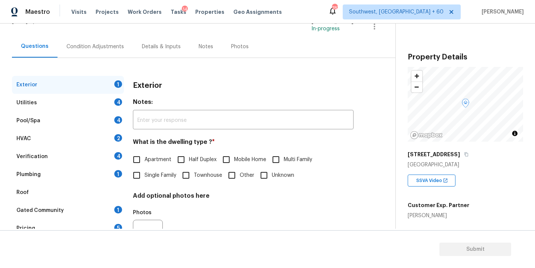
click at [167, 171] on label "Single Family" at bounding box center [152, 175] width 47 height 16
click at [144, 171] on input "Single Family" at bounding box center [137, 175] width 16 height 16
checkbox input "true"
click at [88, 101] on div "Utilities 4" at bounding box center [68, 103] width 112 height 18
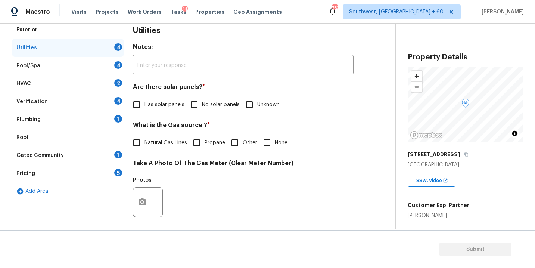
click at [206, 108] on span "No solar panels" at bounding box center [221, 105] width 38 height 8
click at [202, 108] on input "No solar panels" at bounding box center [194, 105] width 16 height 16
checkbox input "true"
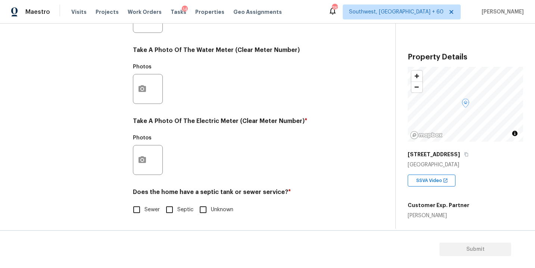
click at [153, 209] on span "Sewer" at bounding box center [151, 210] width 15 height 8
click at [144, 209] on input "Sewer" at bounding box center [137, 210] width 16 height 16
checkbox input "true"
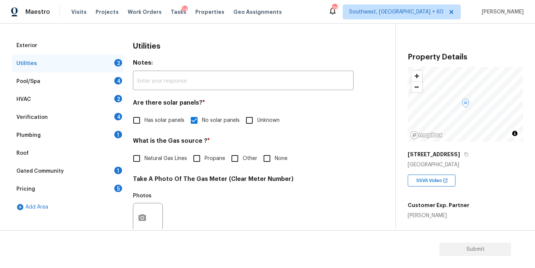
click at [105, 137] on div "Plumbing 1" at bounding box center [68, 135] width 112 height 18
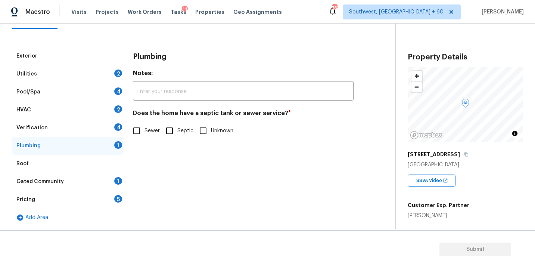
scroll to position [84, 0]
click at [140, 131] on input "Sewer" at bounding box center [137, 131] width 16 height 16
checkbox input "true"
click at [58, 184] on div "Gated Community" at bounding box center [39, 181] width 47 height 7
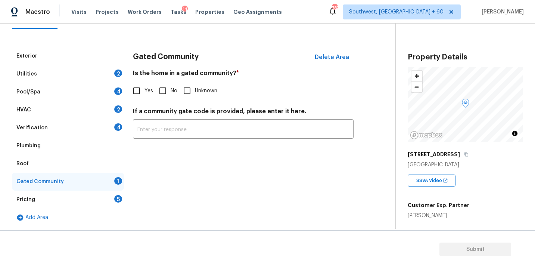
click at [170, 90] on input "No" at bounding box center [163, 91] width 16 height 16
checkbox input "true"
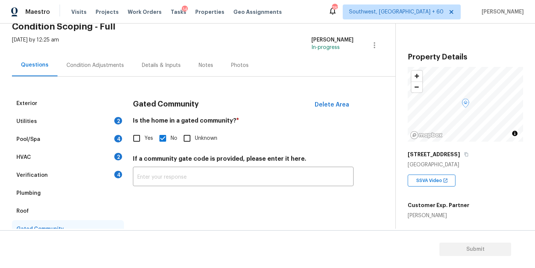
click at [112, 65] on div "Condition Adjustments" at bounding box center [95, 65] width 58 height 7
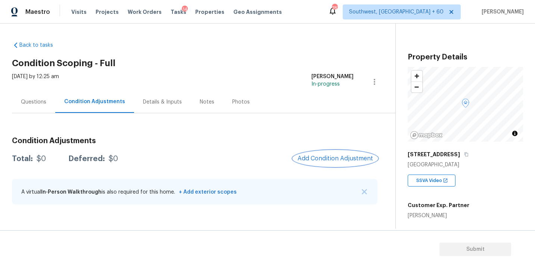
click at [353, 165] on button "Add Condition Adjustment" at bounding box center [335, 158] width 84 height 16
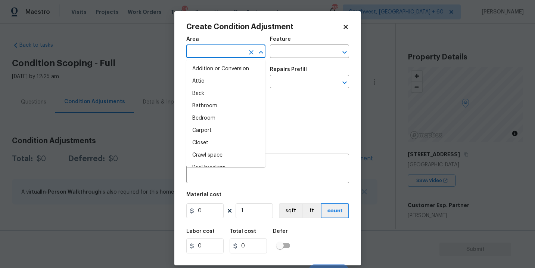
click at [220, 55] on input "text" at bounding box center [215, 52] width 58 height 12
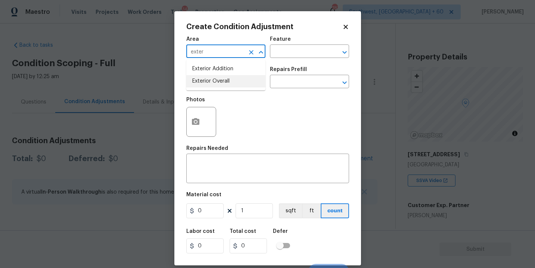
click at [230, 82] on li "Exterior Overall" at bounding box center [225, 81] width 79 height 12
type input "Exterior Overall"
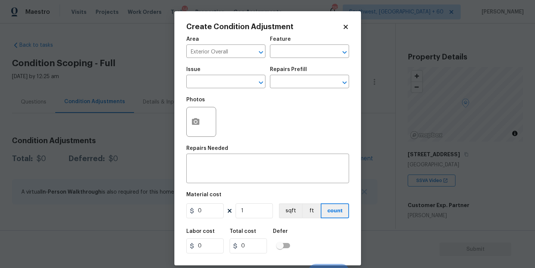
click at [279, 62] on div "Area Exterior Overall ​ Feature ​" at bounding box center [267, 47] width 163 height 30
click at [284, 56] on input "text" at bounding box center [299, 52] width 58 height 12
type input "x"
click at [289, 85] on li "Deck" at bounding box center [309, 87] width 79 height 12
click at [246, 84] on button "Clear" at bounding box center [251, 82] width 10 height 10
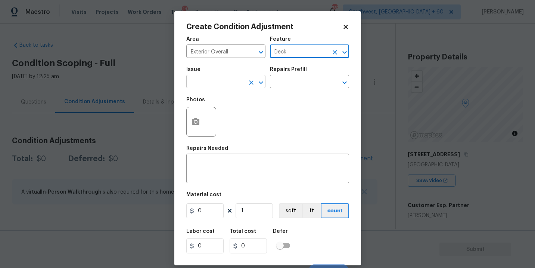
type input "Deck"
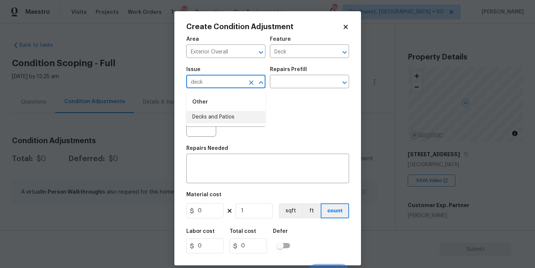
click at [249, 115] on li "Decks and Patios" at bounding box center [225, 117] width 79 height 12
type input "Decks and Patios"
click at [296, 75] on div "Repairs Prefill" at bounding box center [309, 72] width 79 height 10
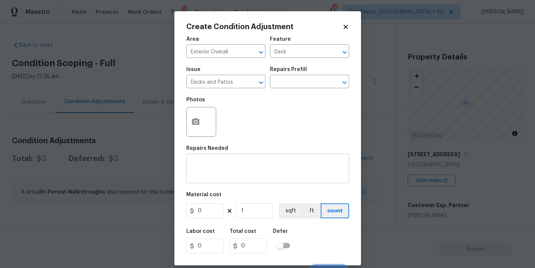
click at [223, 177] on div "x ​" at bounding box center [267, 169] width 163 height 28
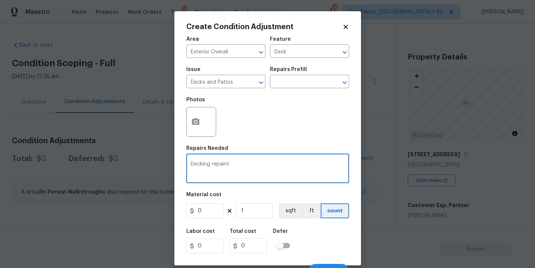
type textarea "Decking repaint"
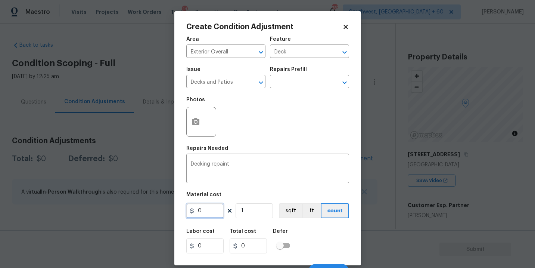
drag, startPoint x: 214, startPoint y: 210, endPoint x: 155, endPoint y: 209, distance: 58.6
click at [155, 209] on div "Create Condition Adjustment Area Exterior Overall ​ Feature Deck ​ Issue Decks …" at bounding box center [267, 134] width 535 height 268
type input "800"
click at [196, 119] on icon "button" at bounding box center [195, 121] width 7 height 7
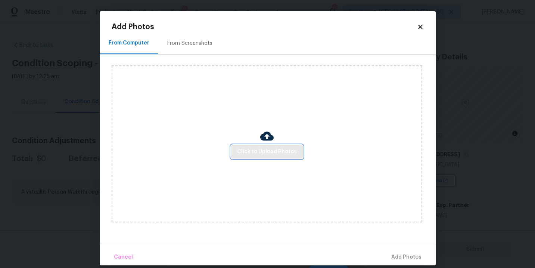
click at [260, 157] on button "Click to Upload Photos" at bounding box center [267, 152] width 72 height 14
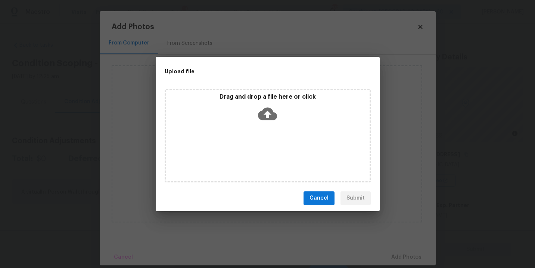
click at [265, 118] on icon at bounding box center [267, 113] width 19 height 13
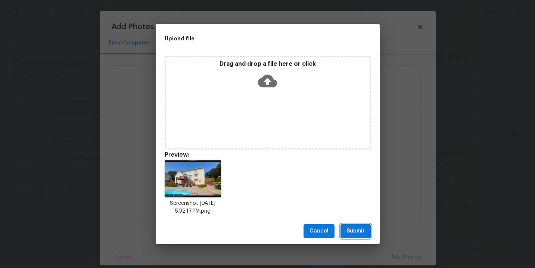
click at [355, 225] on button "Submit" at bounding box center [356, 231] width 30 height 14
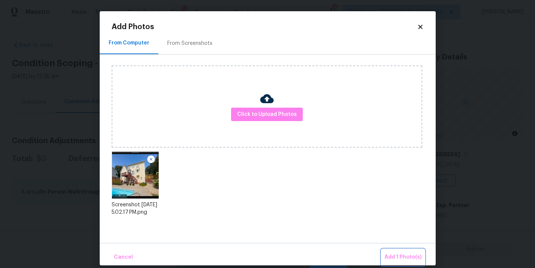
click at [392, 256] on span "Add 1 Photo(s)" at bounding box center [403, 256] width 37 height 9
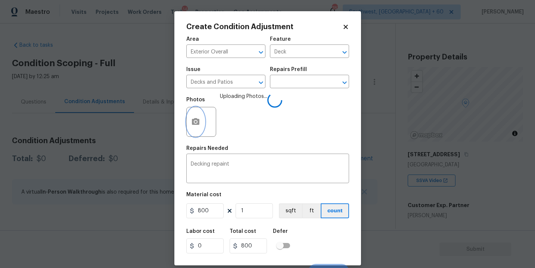
scroll to position [11, 0]
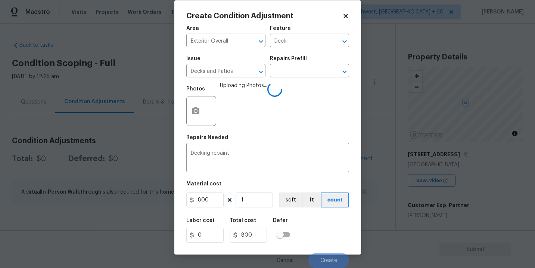
click at [336, 232] on div "Labor cost 0 Total cost 800 Defer" at bounding box center [267, 230] width 163 height 34
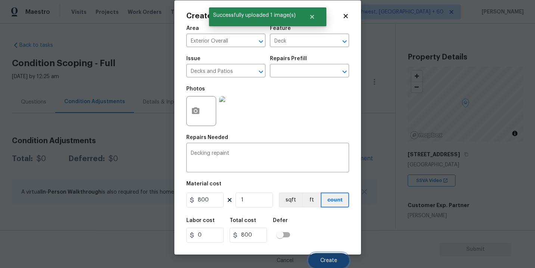
click at [332, 260] on span "Create" at bounding box center [328, 261] width 17 height 6
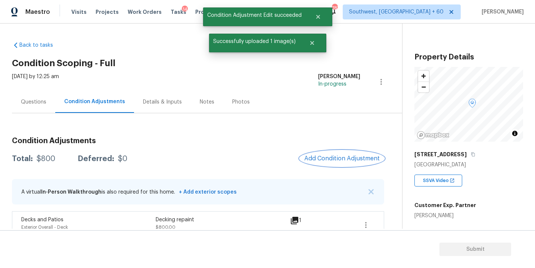
scroll to position [0, 0]
click at [338, 155] on span "Add Condition Adjustment" at bounding box center [341, 158] width 75 height 7
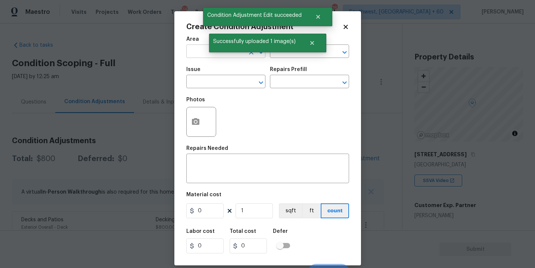
click at [199, 53] on input "text" at bounding box center [215, 52] width 58 height 12
click at [209, 83] on li "Exterior Overall" at bounding box center [225, 81] width 79 height 12
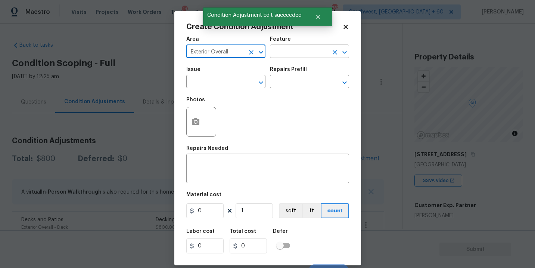
type input "Exterior Overall"
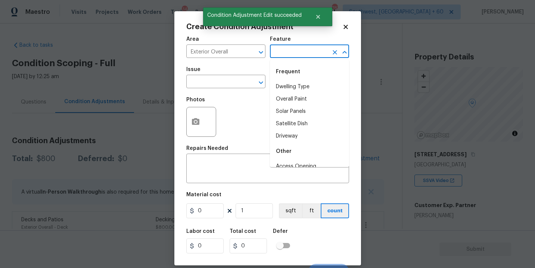
click at [288, 55] on input "text" at bounding box center [299, 52] width 58 height 12
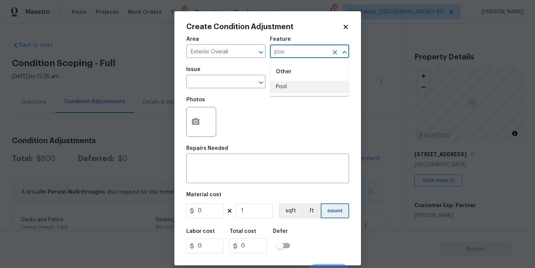
click at [291, 82] on li "Pool" at bounding box center [309, 87] width 79 height 12
type input "Pool"
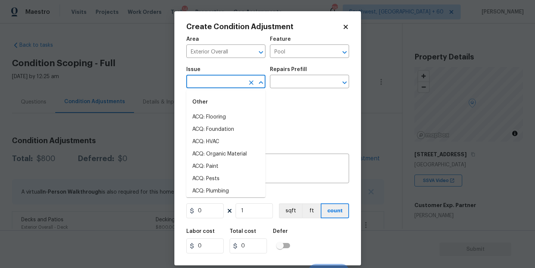
click at [241, 87] on input "text" at bounding box center [215, 83] width 58 height 12
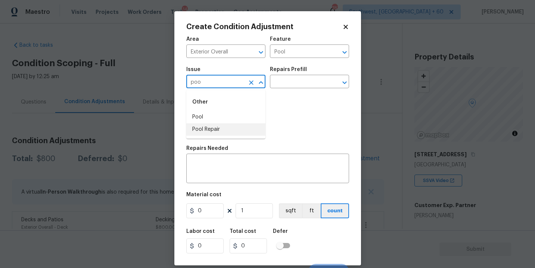
click at [226, 127] on li "Pool Repair" at bounding box center [225, 129] width 79 height 12
type input "Pool Repair"
click at [295, 80] on input "text" at bounding box center [299, 83] width 58 height 12
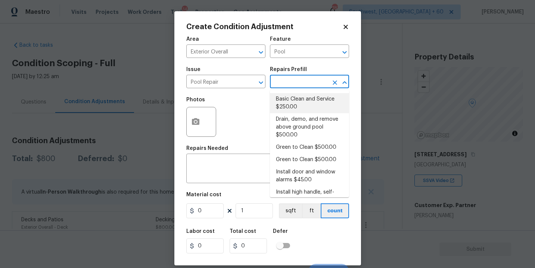
click at [294, 100] on li "Basic Clean and Service $250.00" at bounding box center [309, 103] width 79 height 20
type textarea "basic clean and service, balance chems, repair minor leaks at equipment, etc"
type input "250"
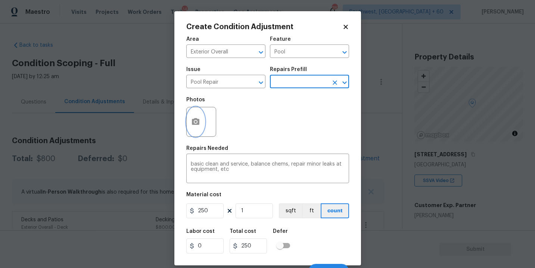
click at [187, 122] on button "button" at bounding box center [196, 121] width 18 height 29
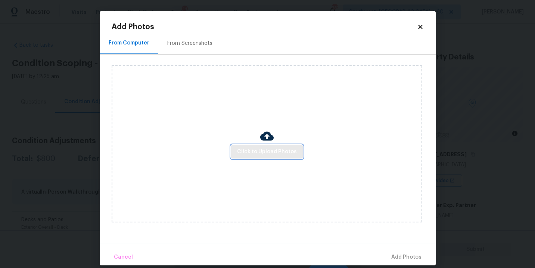
click at [252, 155] on span "Click to Upload Photos" at bounding box center [267, 151] width 60 height 9
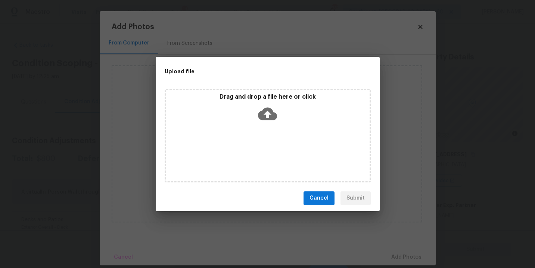
click at [270, 127] on div "Drag and drop a file here or click" at bounding box center [268, 135] width 206 height 93
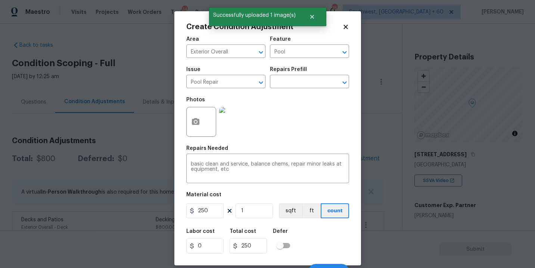
scroll to position [11, 0]
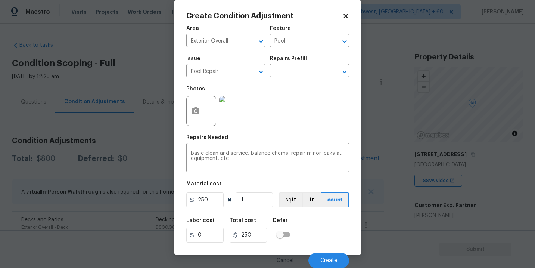
click at [327, 231] on div "Labor cost 0 Total cost 250 Defer" at bounding box center [267, 230] width 163 height 34
click at [331, 257] on button "Create" at bounding box center [328, 260] width 41 height 15
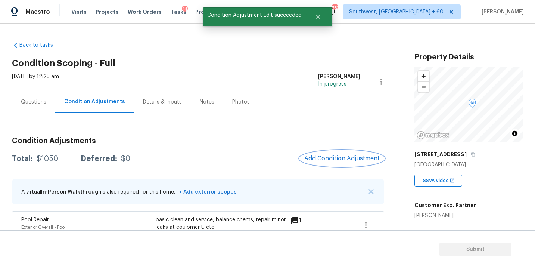
scroll to position [0, 0]
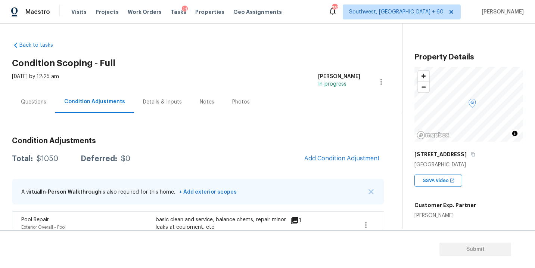
click at [46, 91] on div "Questions" at bounding box center [33, 102] width 43 height 22
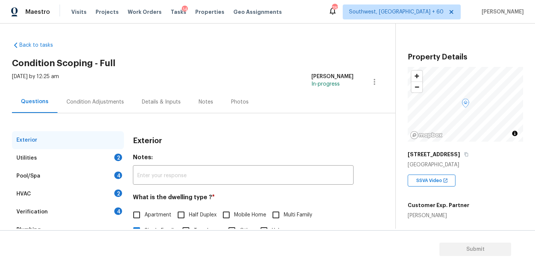
click at [52, 157] on div "Utilities 2" at bounding box center [68, 158] width 112 height 18
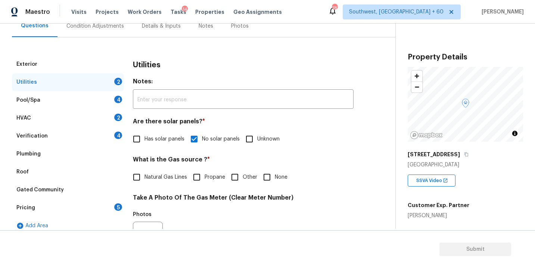
scroll to position [113, 0]
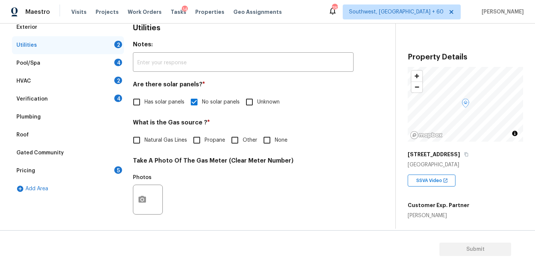
click at [158, 140] on span "Natural Gas Lines" at bounding box center [165, 140] width 43 height 8
click at [144, 140] on input "Natural Gas Lines" at bounding box center [137, 140] width 16 height 16
checkbox input "true"
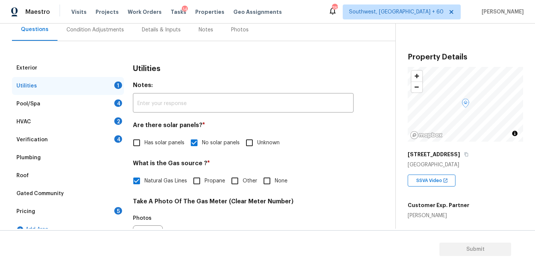
click at [103, 26] on div "Condition Adjustments" at bounding box center [95, 29] width 58 height 7
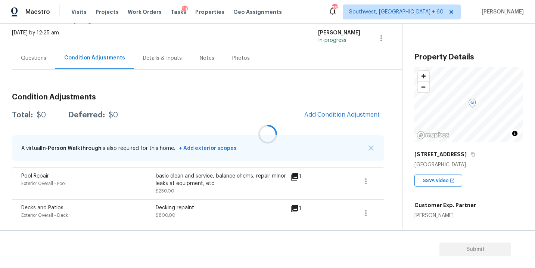
scroll to position [44, 0]
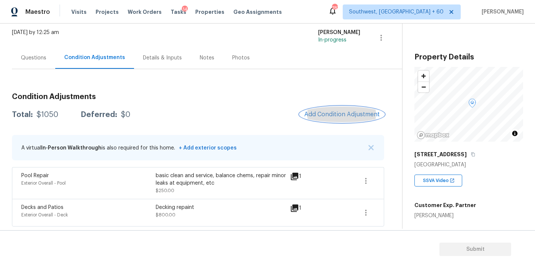
click at [344, 115] on span "Add Condition Adjustment" at bounding box center [341, 114] width 75 height 7
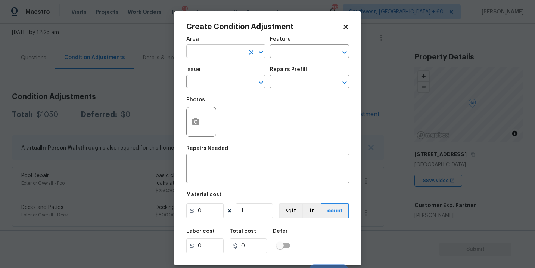
click at [222, 52] on input "text" at bounding box center [215, 52] width 58 height 12
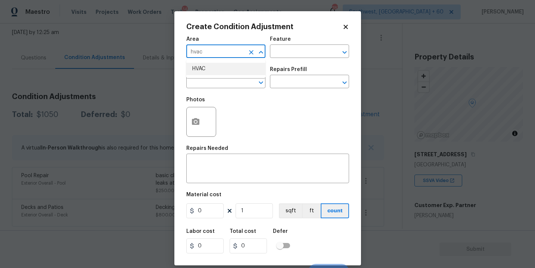
click at [219, 72] on li "HVAC" at bounding box center [225, 69] width 79 height 12
type input "HVAC"
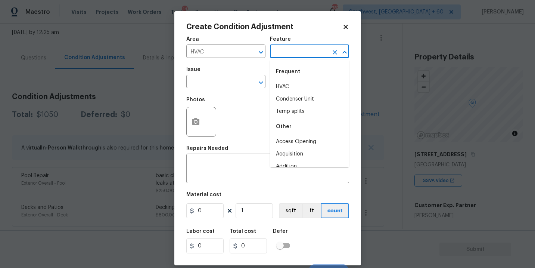
click at [280, 56] on input "text" at bounding box center [299, 52] width 58 height 12
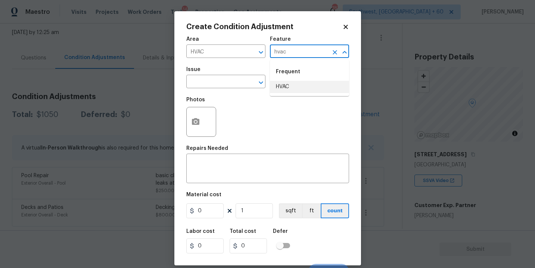
click at [281, 84] on li "HVAC" at bounding box center [309, 87] width 79 height 12
type input "HVAC"
click at [230, 82] on input "text" at bounding box center [215, 83] width 58 height 12
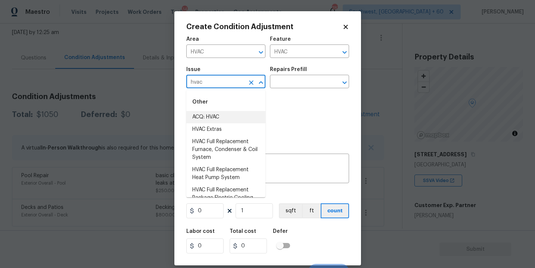
click at [226, 114] on li "ACQ: HVAC" at bounding box center [225, 117] width 79 height 12
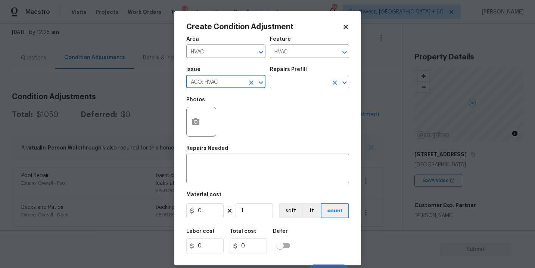
type input "ACQ: HVAC"
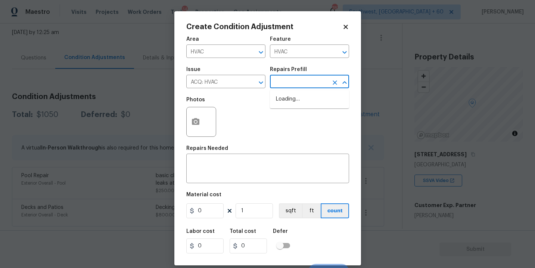
click at [290, 80] on input "text" at bounding box center [299, 83] width 58 height 12
click at [291, 103] on li "Non-Functional HVAC. Full System Replacement $6,500.00" at bounding box center [309, 107] width 79 height 28
type input "Acquisition"
type textarea "Acquisition Scope: Full System Replacement"
type input "6500"
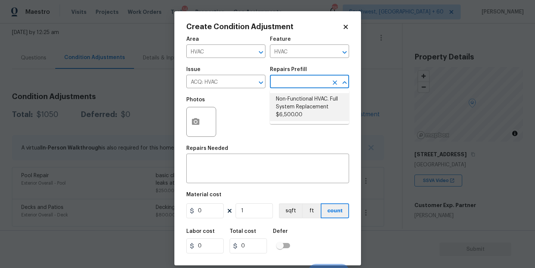
type input "6500"
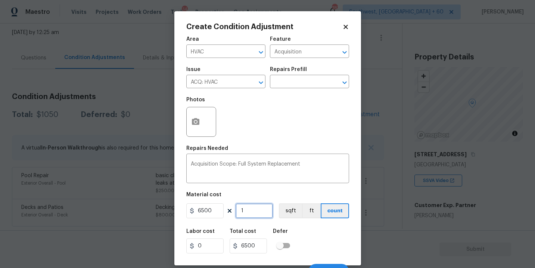
click at [262, 211] on input "1" at bounding box center [254, 210] width 37 height 15
type input "0"
type input "2"
type input "13000"
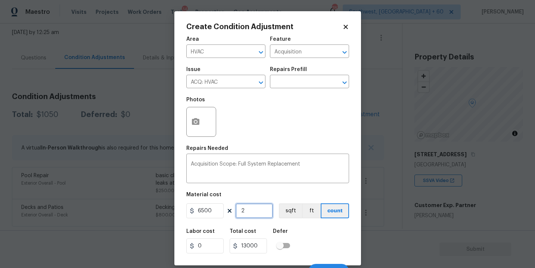
type input "2"
click at [315, 242] on div "Labor cost 0 Total cost 13000 Defer" at bounding box center [267, 241] width 163 height 34
click at [190, 112] on button "button" at bounding box center [196, 121] width 18 height 29
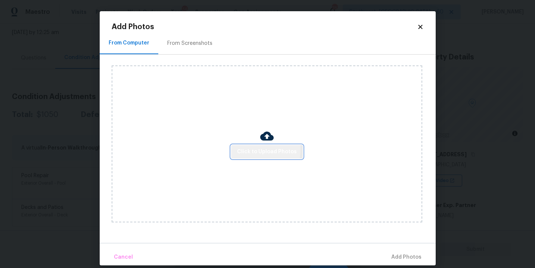
click at [248, 149] on span "Click to Upload Photos" at bounding box center [267, 151] width 60 height 9
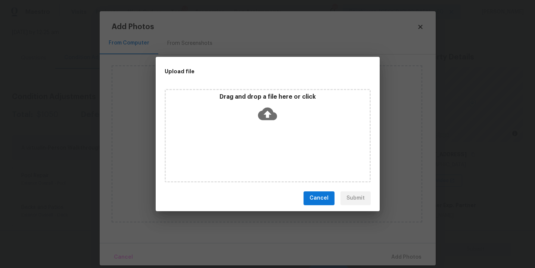
click at [268, 125] on div "Drag and drop a file here or click" at bounding box center [268, 135] width 206 height 93
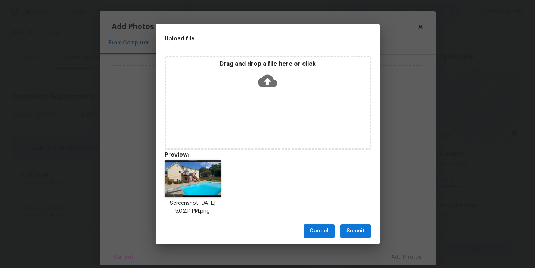
click at [354, 229] on span "Submit" at bounding box center [355, 230] width 18 height 9
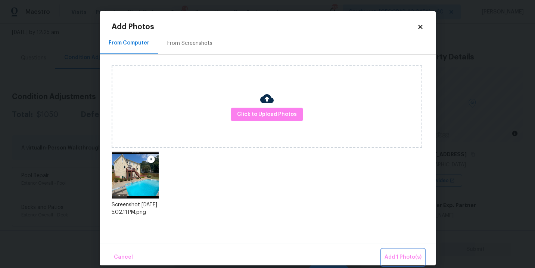
click at [385, 250] on button "Add 1 Photo(s)" at bounding box center [403, 257] width 43 height 16
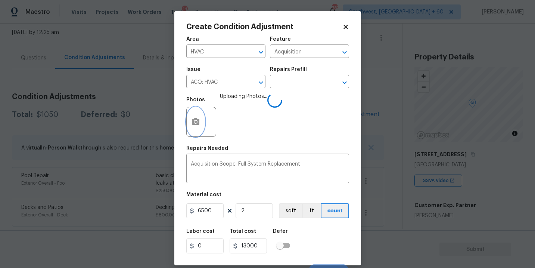
scroll to position [11, 0]
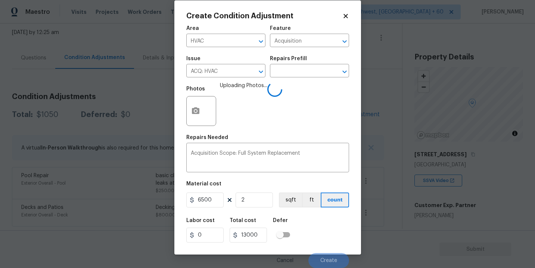
click at [331, 224] on div "Labor cost 0 Total cost 13000 Defer" at bounding box center [267, 230] width 163 height 34
click at [325, 263] on span "Create" at bounding box center [328, 261] width 17 height 6
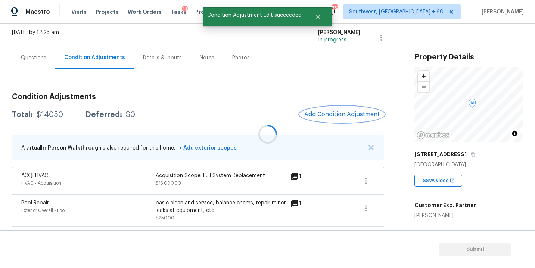
scroll to position [0, 0]
click at [350, 116] on span "Add Condition Adjustment" at bounding box center [341, 114] width 75 height 7
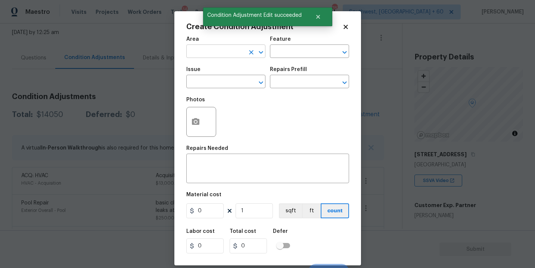
click at [222, 57] on input "text" at bounding box center [215, 52] width 58 height 12
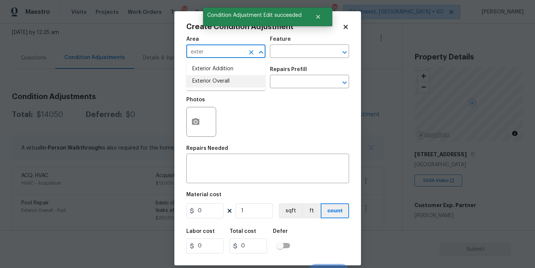
click at [228, 81] on li "Exterior Overall" at bounding box center [225, 81] width 79 height 12
type input "Exterior Overall"
click at [295, 50] on input "text" at bounding box center [299, 52] width 58 height 12
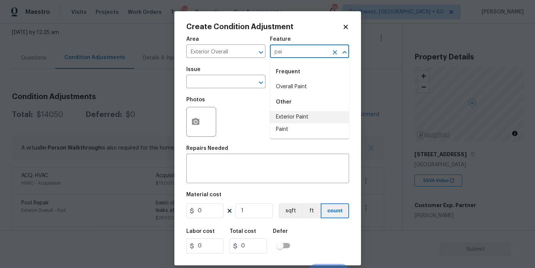
click at [291, 118] on li "Exterior Paint" at bounding box center [309, 117] width 79 height 12
type input "Exterior Paint"
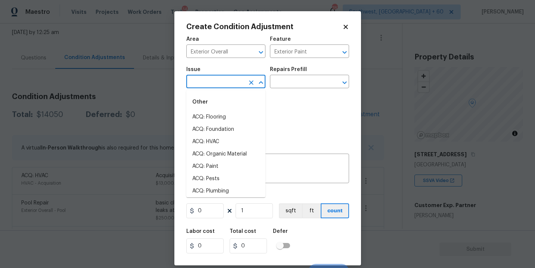
click at [226, 84] on input "text" at bounding box center [215, 83] width 58 height 12
click at [224, 115] on li "ACQ: Paint" at bounding box center [225, 117] width 79 height 12
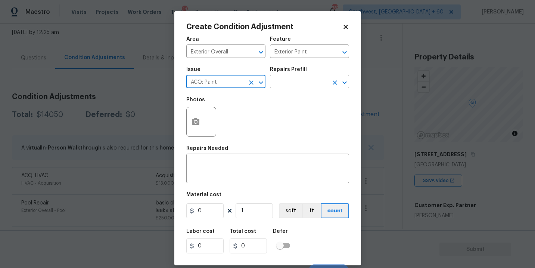
type input "ACQ: Paint"
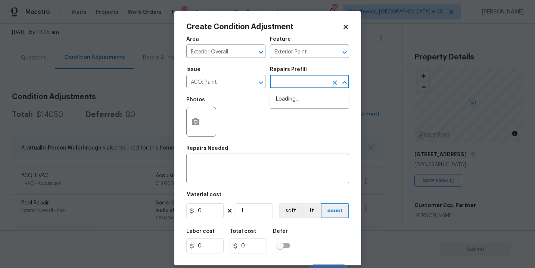
click at [302, 84] on input "text" at bounding box center [299, 83] width 58 height 12
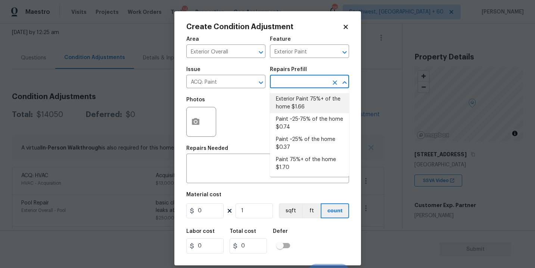
click at [304, 103] on li "Exterior Paint 75%+ of the home $1.66" at bounding box center [309, 103] width 79 height 20
type input "Acquisition"
type textarea "Acquisition Scope: 75%+ of the home exterior will likely require paint"
type input "1.66"
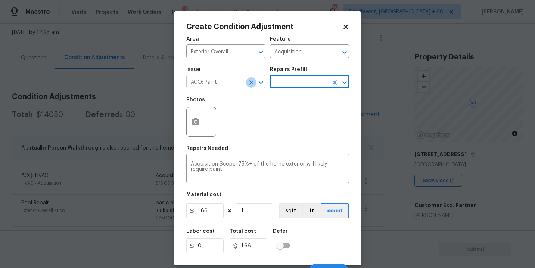
click at [251, 83] on icon "Clear" at bounding box center [251, 82] width 4 height 4
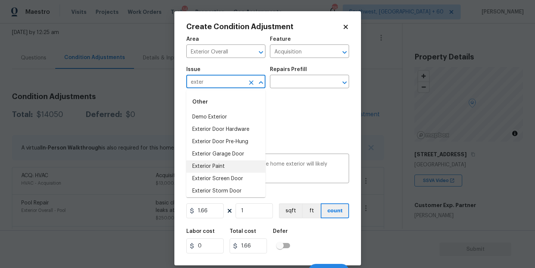
click at [231, 167] on li "Exterior Paint" at bounding box center [225, 166] width 79 height 12
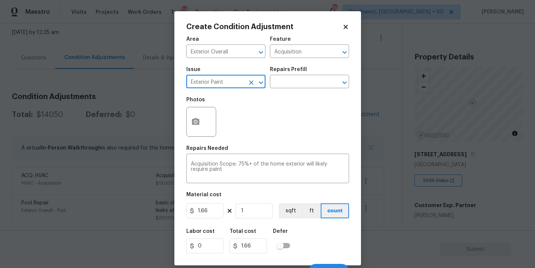
type input "Exterior Paint"
click at [193, 125] on icon "button" at bounding box center [195, 121] width 7 height 7
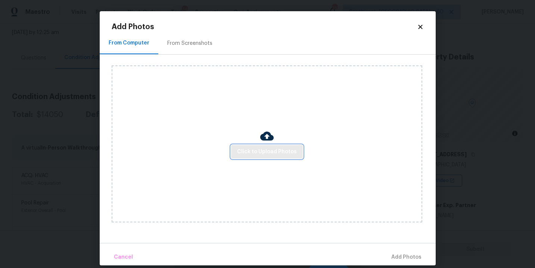
click at [273, 156] on span "Click to Upload Photos" at bounding box center [267, 151] width 60 height 9
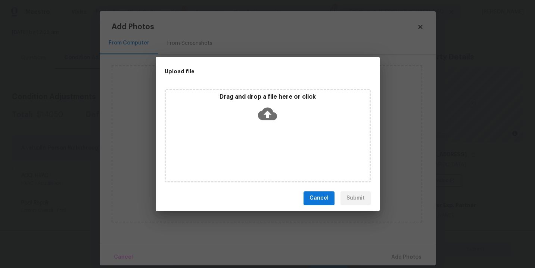
click at [274, 133] on div "Drag and drop a file here or click" at bounding box center [268, 135] width 206 height 93
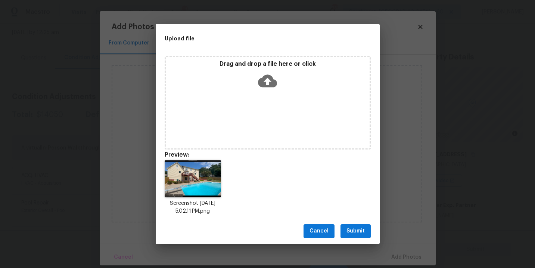
click at [355, 230] on span "Submit" at bounding box center [355, 230] width 18 height 9
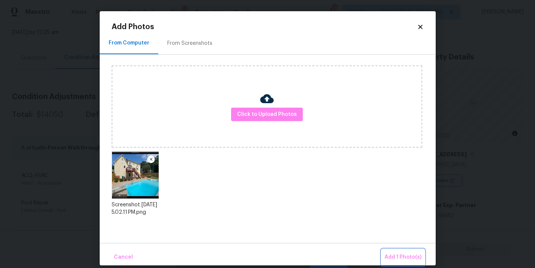
click at [398, 256] on span "Add 1 Photo(s)" at bounding box center [403, 256] width 37 height 9
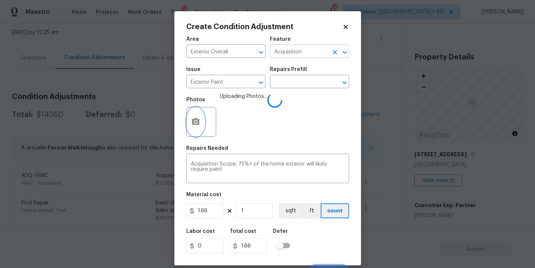
click at [332, 54] on icon "Clear" at bounding box center [334, 52] width 7 height 7
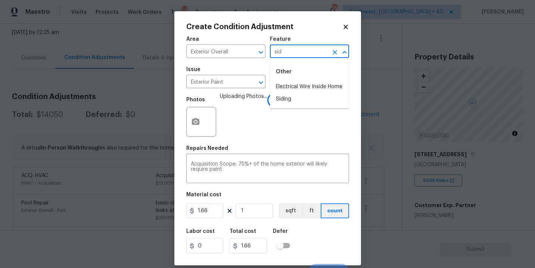
type input "sidi"
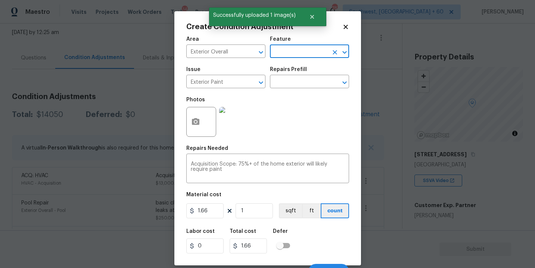
click at [289, 56] on input "text" at bounding box center [299, 52] width 58 height 12
click at [279, 90] on li "Siding" at bounding box center [309, 87] width 79 height 12
click at [251, 81] on icon "Clear" at bounding box center [251, 82] width 7 height 7
type input "Siding"
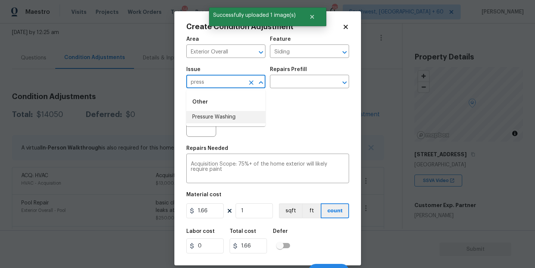
click at [240, 122] on li "Pressure Washing" at bounding box center [225, 117] width 79 height 12
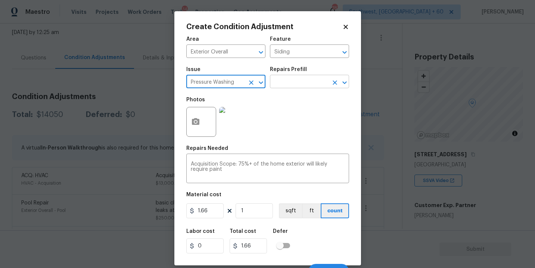
type input "Pressure Washing"
click at [297, 83] on input "text" at bounding box center [299, 83] width 58 height 12
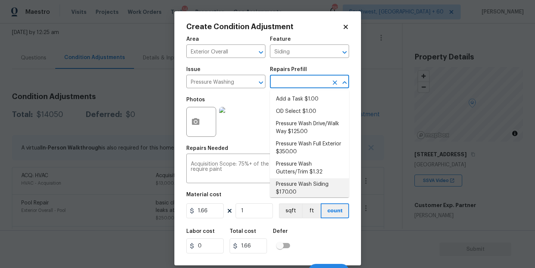
click at [308, 184] on li "Pressure Wash Siding $170.00" at bounding box center [309, 188] width 79 height 20
type textarea "Protect areas as needed for pressure washing. Pressure wash the siding on the h…"
type input "170"
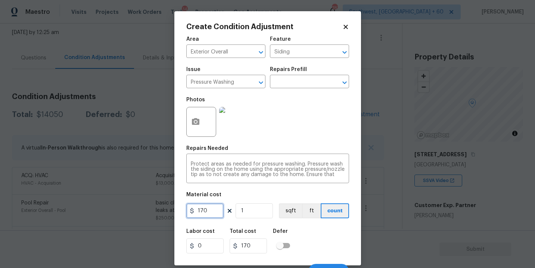
drag, startPoint x: 206, startPoint y: 211, endPoint x: 156, endPoint y: 209, distance: 49.7
click at [156, 209] on div "Create Condition Adjustment Area Exterior Overall ​ Feature Siding ​ Issue Pres…" at bounding box center [267, 134] width 535 height 268
type input "200"
click at [317, 242] on div "Labor cost 0 Total cost 200 Defer" at bounding box center [267, 241] width 163 height 34
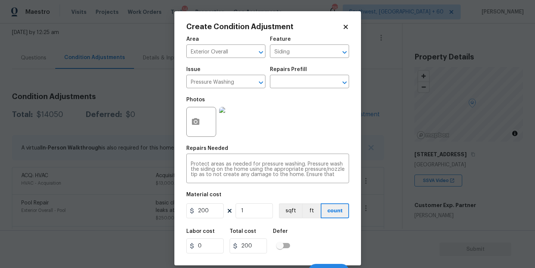
scroll to position [11, 0]
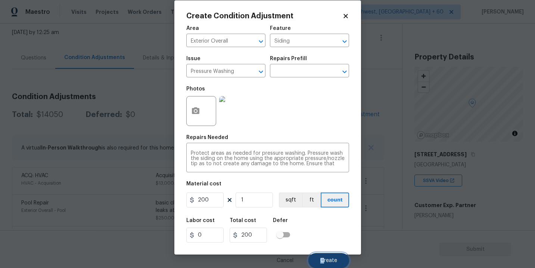
click at [324, 258] on span "Create" at bounding box center [328, 261] width 17 height 6
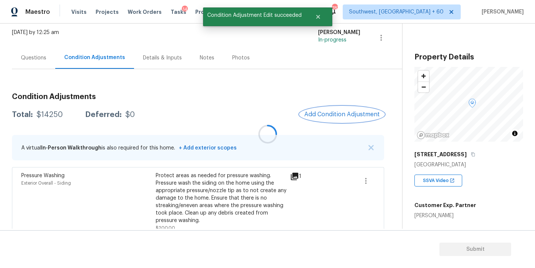
scroll to position [0, 0]
click at [346, 115] on span "Add Condition Adjustment" at bounding box center [341, 114] width 75 height 7
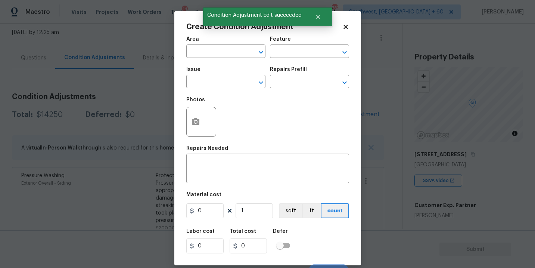
click at [215, 59] on span "Area ​" at bounding box center [225, 47] width 79 height 30
click at [224, 56] on input "text" at bounding box center [215, 52] width 58 height 12
click at [229, 83] on li "Exterior Overall" at bounding box center [225, 81] width 79 height 12
type input "Exterior Overall"
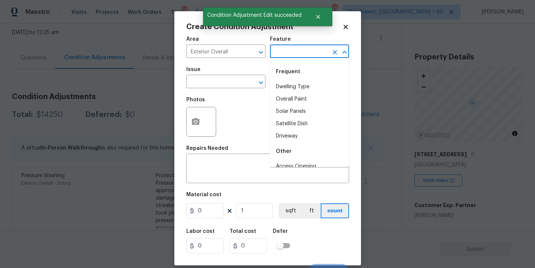
click at [295, 56] on input "text" at bounding box center [299, 52] width 58 height 12
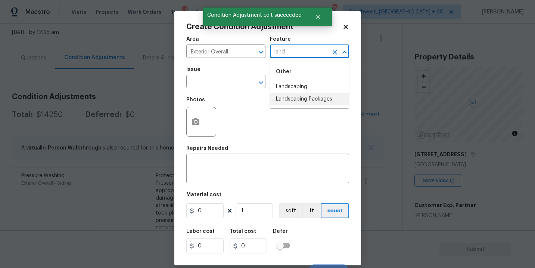
click at [293, 100] on li "Landscaping Packages" at bounding box center [309, 99] width 79 height 12
type input "Landscaping Packages"
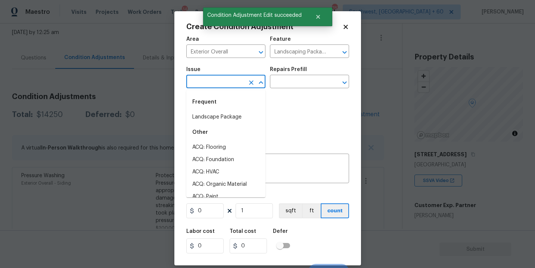
click at [221, 77] on input "text" at bounding box center [215, 83] width 58 height 12
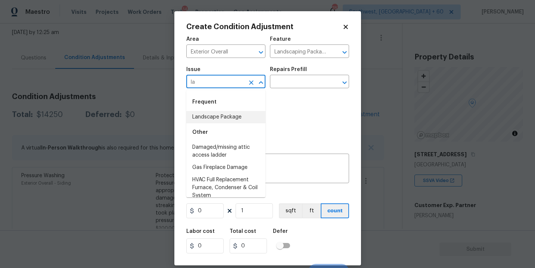
click at [220, 121] on li "Landscape Package" at bounding box center [225, 117] width 79 height 12
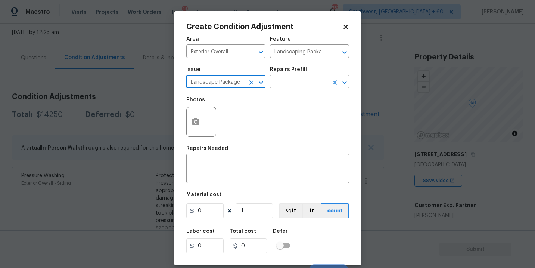
type input "Landscape Package"
click at [288, 78] on input "text" at bounding box center [299, 83] width 58 height 12
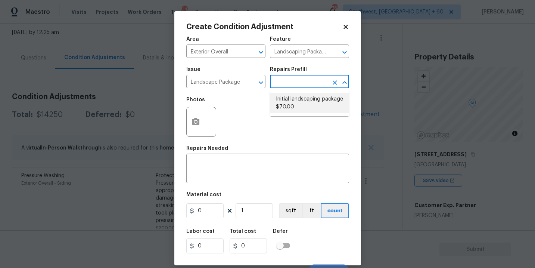
click at [298, 110] on li "Initial landscaping package $70.00" at bounding box center [309, 103] width 79 height 20
type input "Home Readiness Packages"
type textarea "Mowing of grass up to 6" in height. Mow, edge along driveways & sidewalks, trim…"
type input "70"
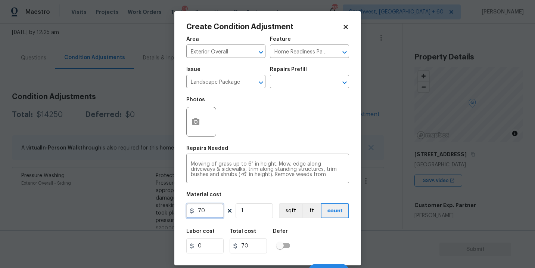
drag, startPoint x: 214, startPoint y: 208, endPoint x: 159, endPoint y: 209, distance: 54.9
click at [159, 209] on div "Create Condition Adjustment Area Exterior Overall ​ Feature Home Readiness Pack…" at bounding box center [267, 134] width 535 height 268
type input "300"
click at [195, 134] on button "button" at bounding box center [196, 121] width 18 height 29
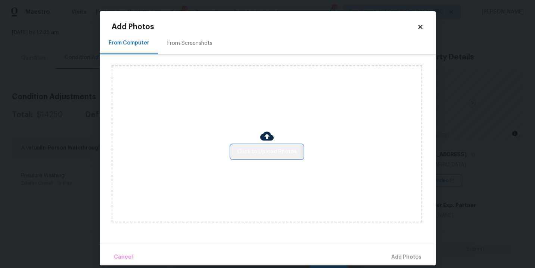
click at [240, 150] on span "Click to Upload Photos" at bounding box center [267, 151] width 60 height 9
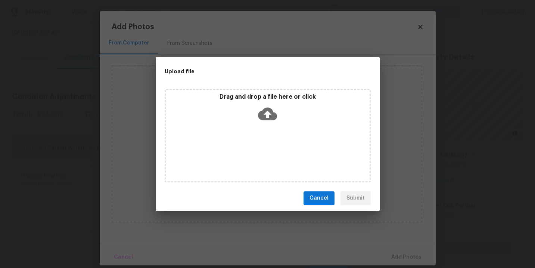
click at [256, 127] on div "Drag and drop a file here or click" at bounding box center [268, 135] width 206 height 93
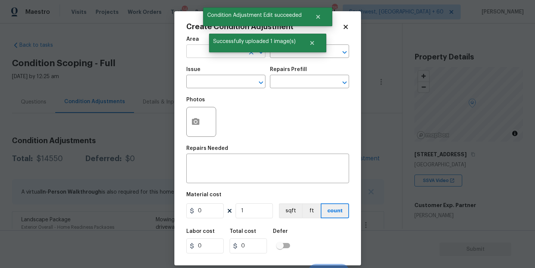
scroll to position [44, 0]
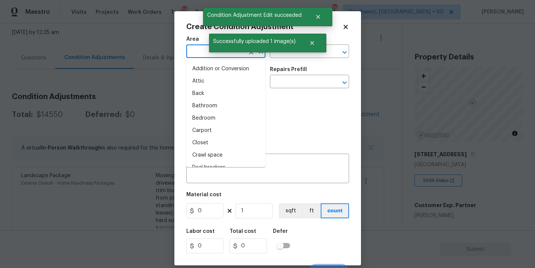
click at [201, 54] on input "text" at bounding box center [215, 52] width 58 height 12
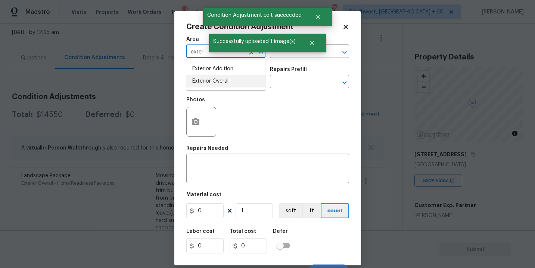
click at [209, 84] on li "Exterior Overall" at bounding box center [225, 81] width 79 height 12
type input "Exterior Overall"
click at [209, 84] on input "text" at bounding box center [215, 83] width 58 height 12
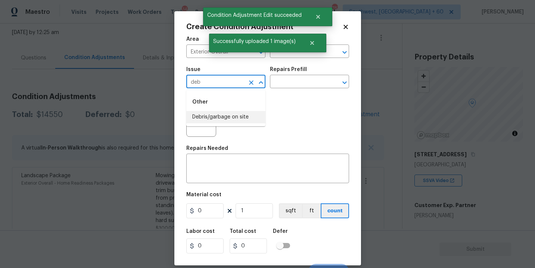
click at [220, 119] on li "Debris/garbage on site" at bounding box center [225, 117] width 79 height 12
type input "Debris/garbage on site"
click at [293, 93] on div "Issue Debris/garbage on site ​ Repairs Prefill ​" at bounding box center [267, 77] width 163 height 30
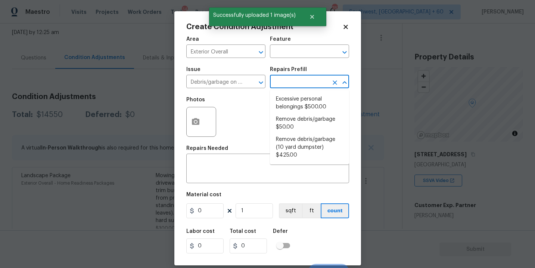
click at [308, 79] on input "text" at bounding box center [299, 83] width 58 height 12
click at [303, 119] on li "Remove debris/garbage $50.00" at bounding box center [309, 123] width 79 height 20
type input "50"
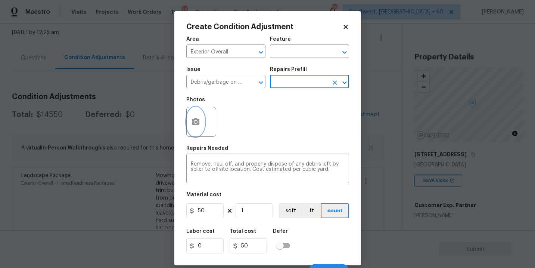
click at [192, 124] on icon "button" at bounding box center [195, 121] width 7 height 7
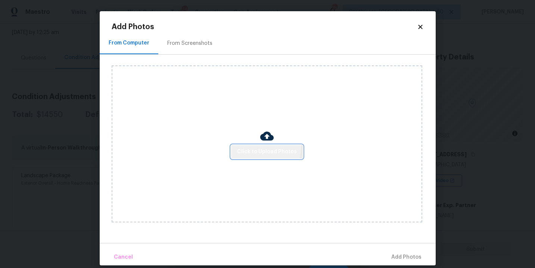
click at [246, 145] on button "Click to Upload Photos" at bounding box center [267, 152] width 72 height 14
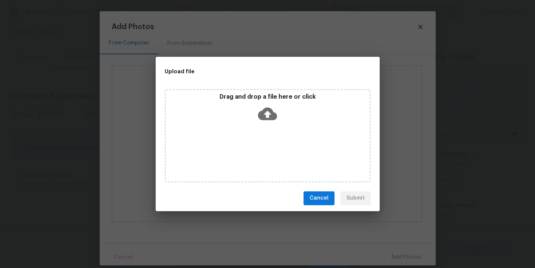
click at [257, 124] on div "Drag and drop a file here or click" at bounding box center [268, 109] width 204 height 32
click at [316, 202] on span "Cancel" at bounding box center [319, 197] width 19 height 9
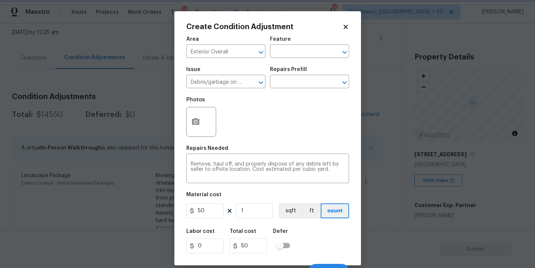
click at [523, 175] on body "Maestro Visits Projects Work Orders Tasks 14 Properties Geo Assignments [GEOGRA…" at bounding box center [267, 134] width 535 height 268
click at [438, 186] on body "Maestro Visits Projects Work Orders Tasks 14 Properties Geo Assignments [GEOGRA…" at bounding box center [267, 134] width 535 height 268
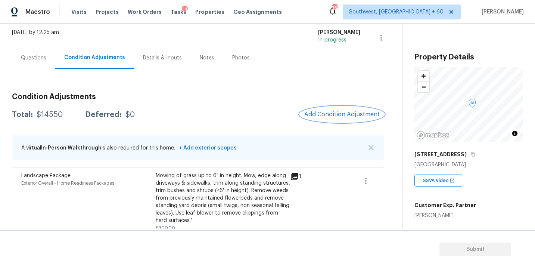
scroll to position [64, 0]
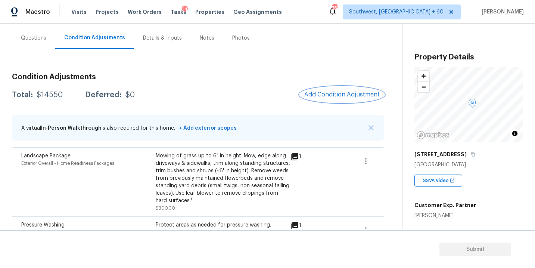
click at [318, 97] on span "Add Condition Adjustment" at bounding box center [341, 94] width 75 height 7
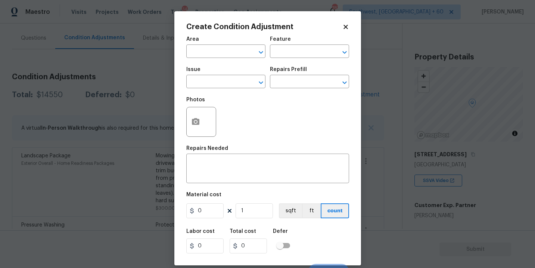
click at [217, 58] on span "Area ​" at bounding box center [225, 47] width 79 height 30
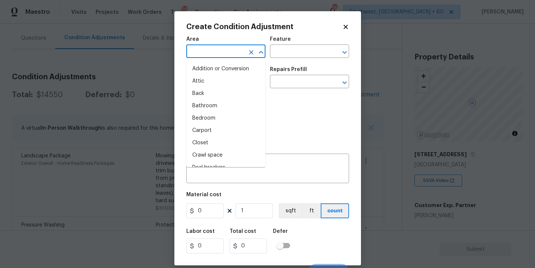
click at [224, 51] on input "text" at bounding box center [215, 52] width 58 height 12
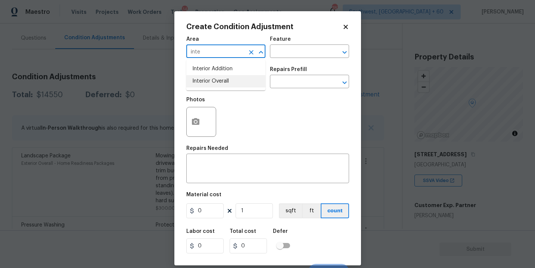
click at [224, 81] on li "Interior Overall" at bounding box center [225, 81] width 79 height 12
type input "Interior Overall"
click at [296, 44] on div "Feature" at bounding box center [309, 42] width 79 height 10
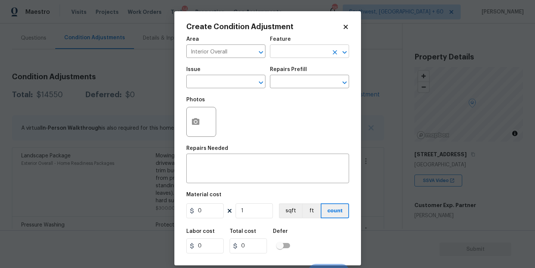
click at [296, 55] on input "text" at bounding box center [299, 52] width 58 height 12
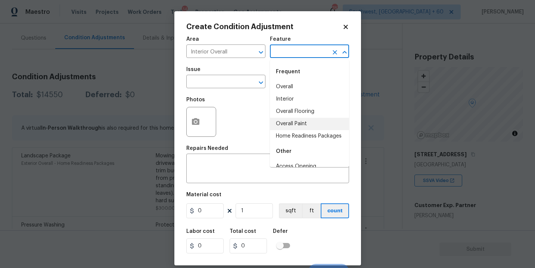
click at [293, 125] on li "Overall Paint" at bounding box center [309, 124] width 79 height 12
type input "Overall Paint"
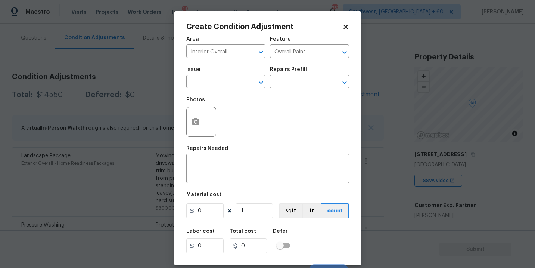
click at [234, 91] on span "Issue ​" at bounding box center [225, 77] width 79 height 30
click at [215, 83] on input "text" at bounding box center [215, 83] width 58 height 12
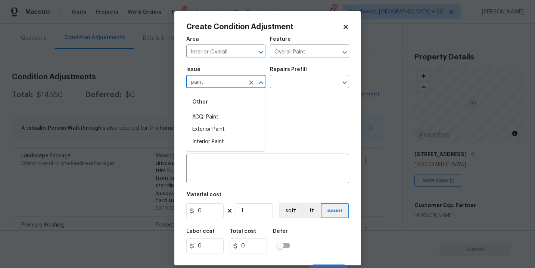
click at [212, 108] on div "Other" at bounding box center [225, 102] width 79 height 18
click at [212, 115] on li "ACQ: Paint" at bounding box center [225, 117] width 79 height 12
type input "ACQ: Paint"
click at [310, 77] on input "text" at bounding box center [299, 83] width 58 height 12
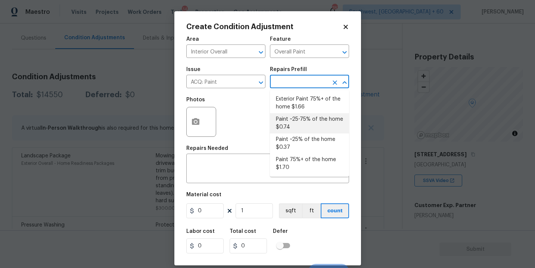
click at [311, 126] on li "Paint ~25-75% of the home $0.74" at bounding box center [309, 123] width 79 height 20
type input "Acquisition"
type textarea "Acquisition Scope: ~25 - 75% of the home needs interior paint"
type input "0.74"
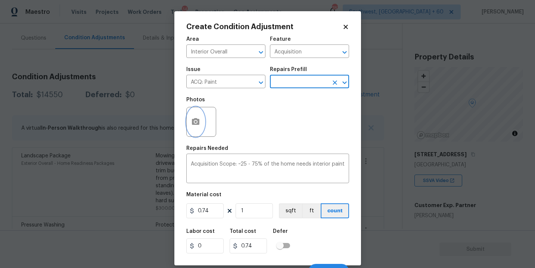
click at [192, 130] on button "button" at bounding box center [196, 121] width 18 height 29
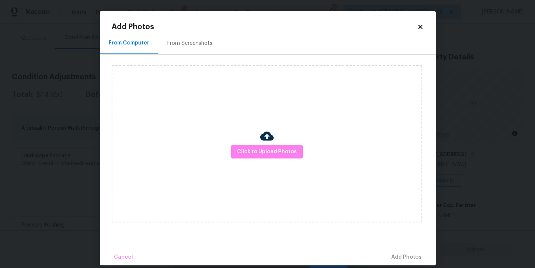
click at [265, 143] on div at bounding box center [266, 137] width 13 height 16
click at [267, 151] on span "Click to Upload Photos" at bounding box center [267, 151] width 60 height 9
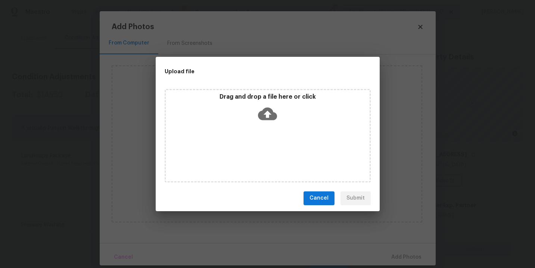
click at [267, 123] on div "Drag and drop a file here or click" at bounding box center [268, 109] width 204 height 32
